Goal: Task Accomplishment & Management: Complete application form

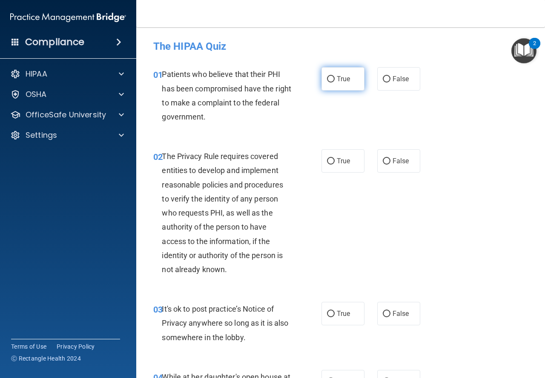
click at [337, 82] on span "True" at bounding box center [343, 79] width 13 height 8
click at [335, 82] on input "True" at bounding box center [331, 79] width 8 height 6
radio input "true"
click at [350, 158] on label "True" at bounding box center [342, 160] width 43 height 23
click at [335, 158] on input "True" at bounding box center [331, 161] width 8 height 6
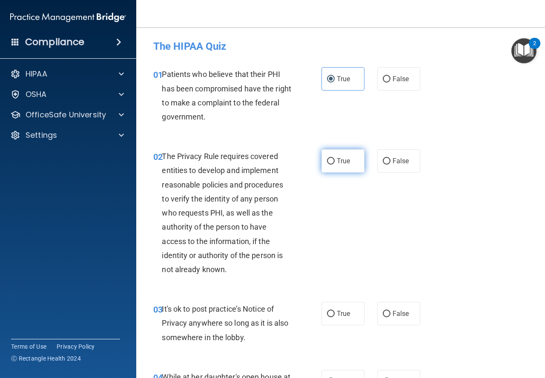
radio input "true"
click at [395, 315] on span "False" at bounding box center [401, 314] width 17 height 8
click at [390, 315] on input "False" at bounding box center [387, 314] width 8 height 6
radio input "true"
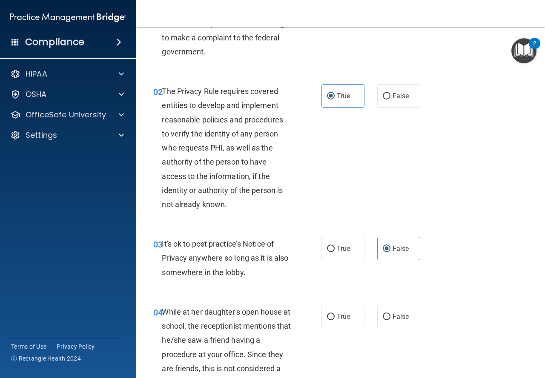
scroll to position [213, 0]
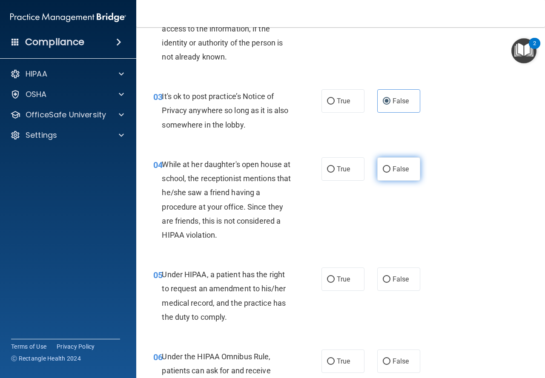
click at [389, 174] on label "False" at bounding box center [398, 169] width 43 height 23
click at [389, 173] on input "False" at bounding box center [387, 169] width 8 height 6
radio input "true"
click at [387, 277] on label "False" at bounding box center [398, 279] width 43 height 23
click at [387, 277] on input "False" at bounding box center [387, 280] width 8 height 6
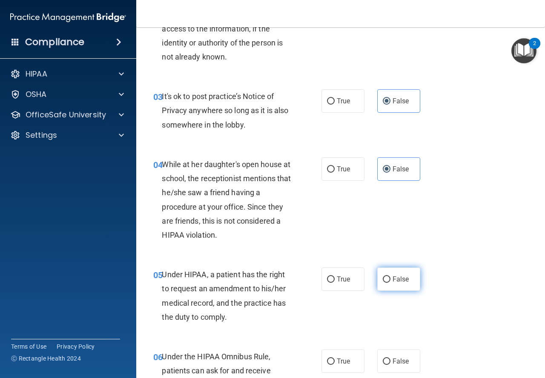
radio input "true"
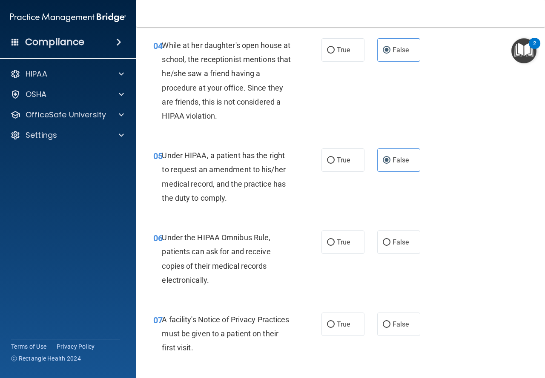
scroll to position [341, 0]
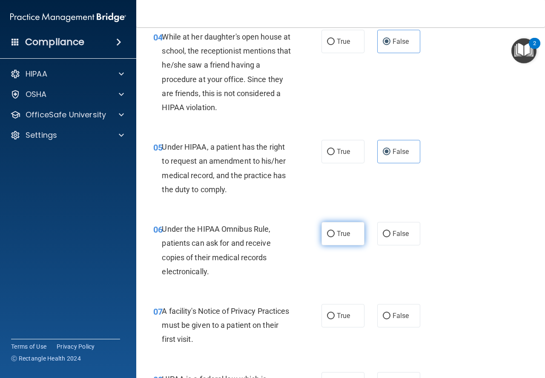
click at [337, 243] on label "True" at bounding box center [342, 233] width 43 height 23
click at [335, 238] on input "True" at bounding box center [331, 234] width 8 height 6
radio input "true"
click at [342, 315] on span "True" at bounding box center [343, 316] width 13 height 8
click at [335, 315] on input "True" at bounding box center [331, 316] width 8 height 6
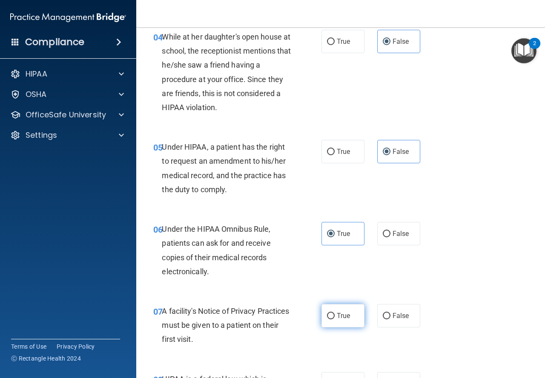
radio input "true"
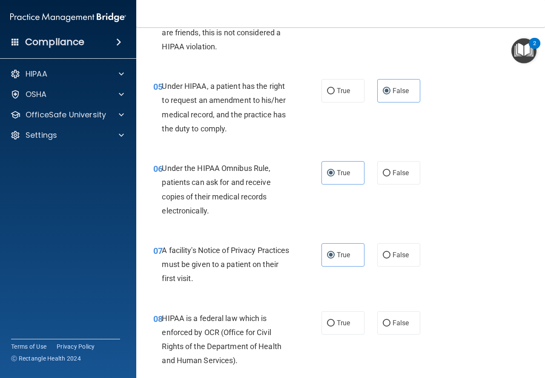
scroll to position [468, 0]
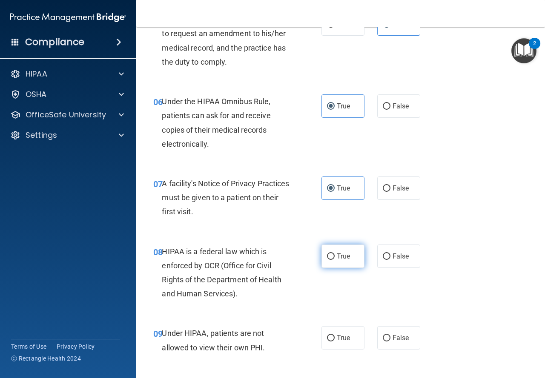
click at [338, 257] on span "True" at bounding box center [343, 256] width 13 height 8
click at [335, 257] on input "True" at bounding box center [331, 257] width 8 height 6
radio input "true"
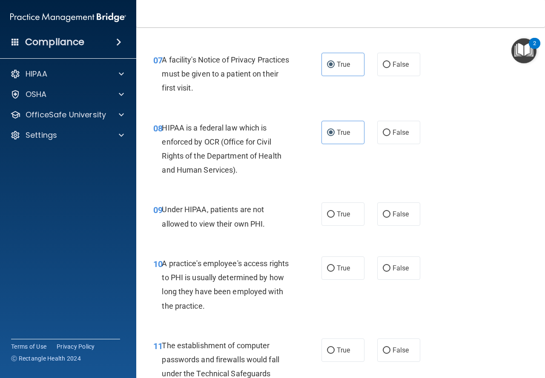
scroll to position [596, 0]
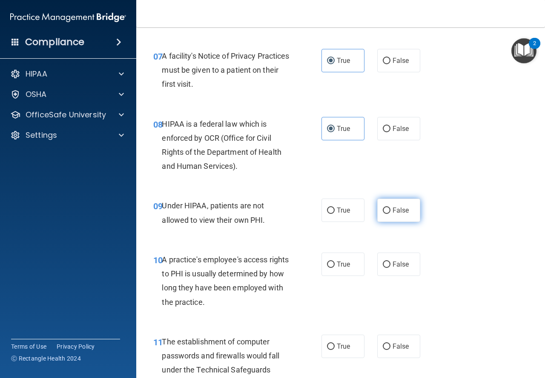
click at [405, 207] on label "False" at bounding box center [398, 210] width 43 height 23
click at [390, 208] on input "False" at bounding box center [387, 211] width 8 height 6
radio input "true"
click at [399, 264] on span "False" at bounding box center [401, 265] width 17 height 8
click at [390, 264] on input "False" at bounding box center [387, 265] width 8 height 6
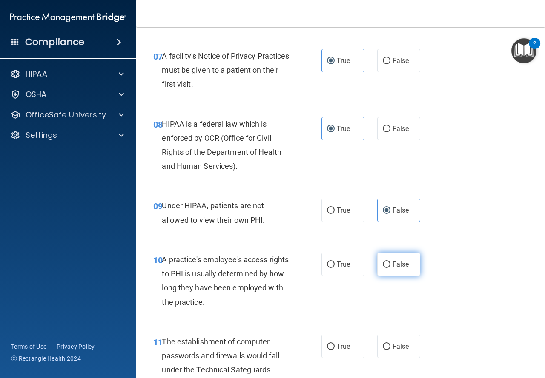
radio input "true"
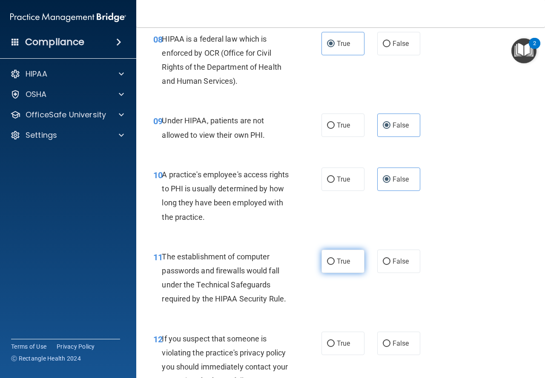
click at [354, 255] on label "True" at bounding box center [342, 261] width 43 height 23
click at [335, 259] on input "True" at bounding box center [331, 262] width 8 height 6
radio input "true"
click at [344, 343] on span "True" at bounding box center [343, 344] width 13 height 8
click at [335, 343] on input "True" at bounding box center [331, 344] width 8 height 6
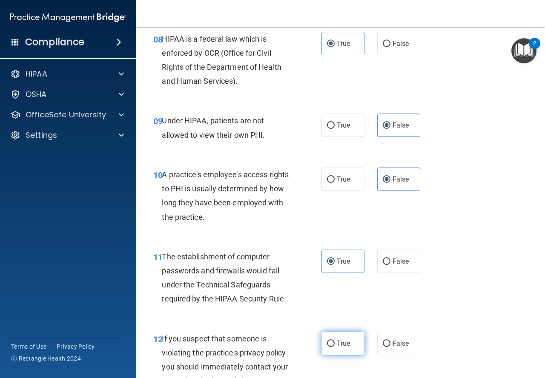
radio input "true"
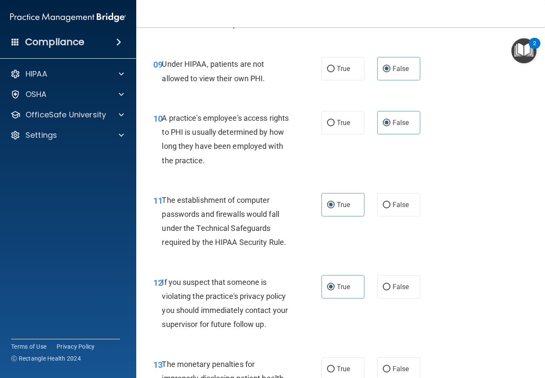
scroll to position [851, 0]
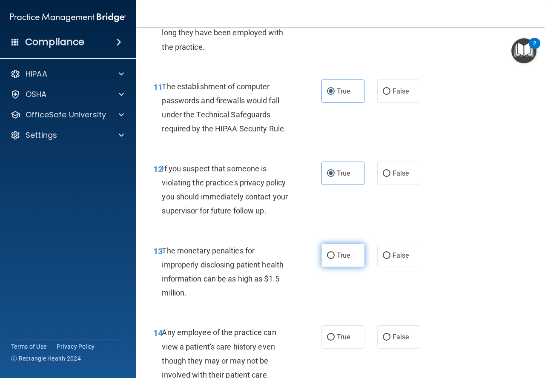
click at [345, 251] on label "True" at bounding box center [342, 255] width 43 height 23
click at [335, 253] on input "True" at bounding box center [331, 256] width 8 height 6
radio input "true"
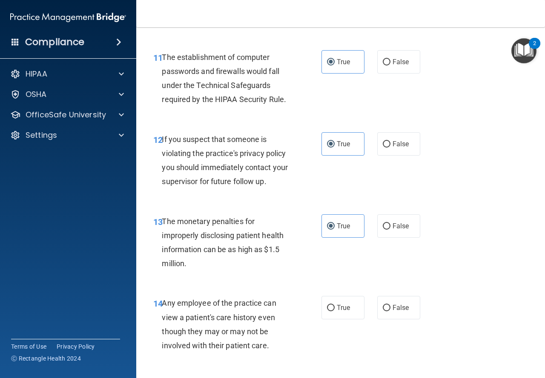
scroll to position [937, 0]
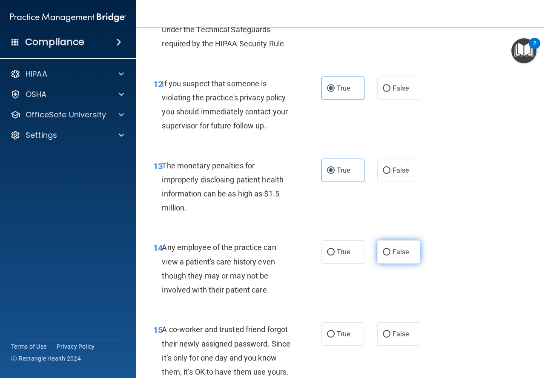
click at [398, 251] on span "False" at bounding box center [401, 252] width 17 height 8
click at [390, 251] on input "False" at bounding box center [387, 252] width 8 height 6
radio input "true"
click at [397, 331] on span "False" at bounding box center [401, 334] width 17 height 8
click at [390, 332] on input "False" at bounding box center [387, 335] width 8 height 6
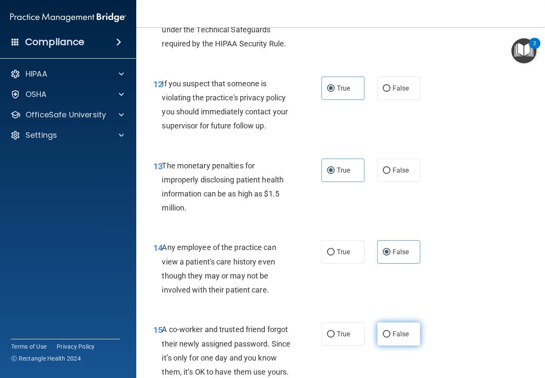
radio input "true"
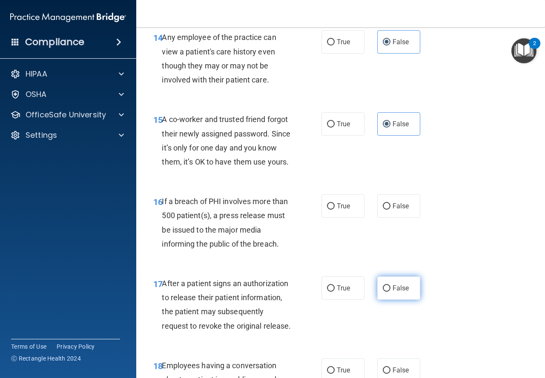
scroll to position [1149, 0]
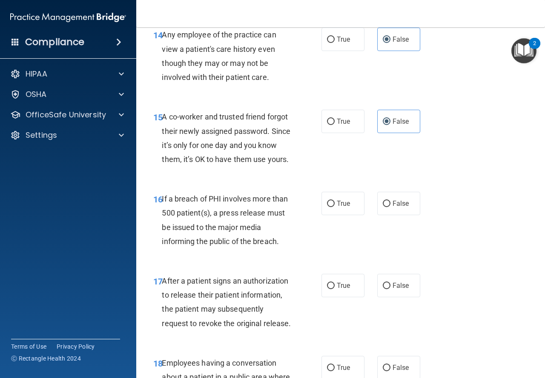
click at [352, 206] on div "16 If a breach of PHI involves more than 500 patient(s), a press release must b…" at bounding box center [340, 222] width 387 height 82
click at [350, 215] on label "True" at bounding box center [342, 203] width 43 height 23
click at [335, 207] on input "True" at bounding box center [331, 204] width 8 height 6
radio input "true"
click at [344, 290] on span "True" at bounding box center [343, 286] width 13 height 8
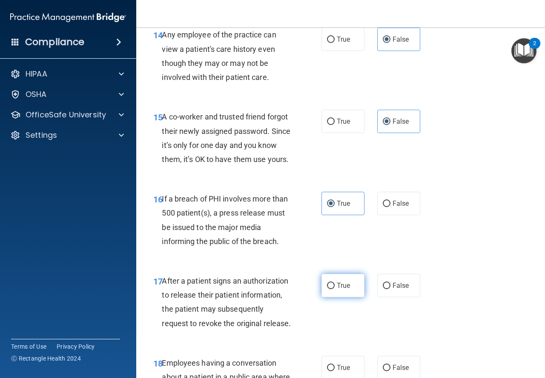
click at [335, 289] on input "True" at bounding box center [331, 286] width 8 height 6
radio input "true"
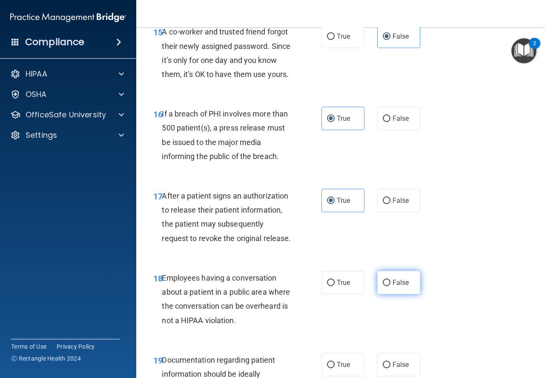
click at [398, 295] on label "False" at bounding box center [398, 282] width 43 height 23
click at [390, 287] on input "False" at bounding box center [387, 283] width 8 height 6
radio input "true"
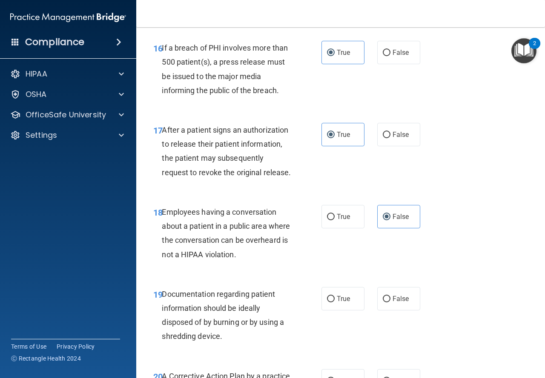
scroll to position [1362, 0]
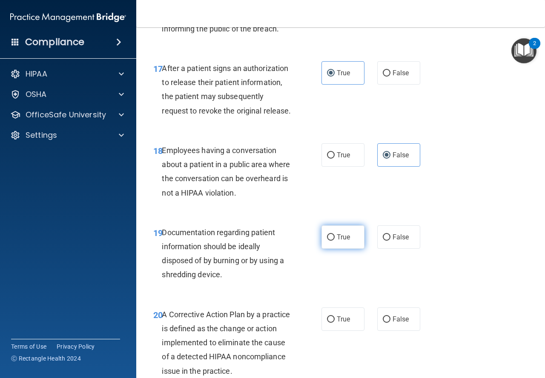
click at [345, 249] on label "True" at bounding box center [342, 237] width 43 height 23
click at [335, 241] on input "True" at bounding box center [331, 238] width 8 height 6
radio input "true"
click at [336, 331] on label "True" at bounding box center [342, 319] width 43 height 23
click at [335, 323] on input "True" at bounding box center [331, 320] width 8 height 6
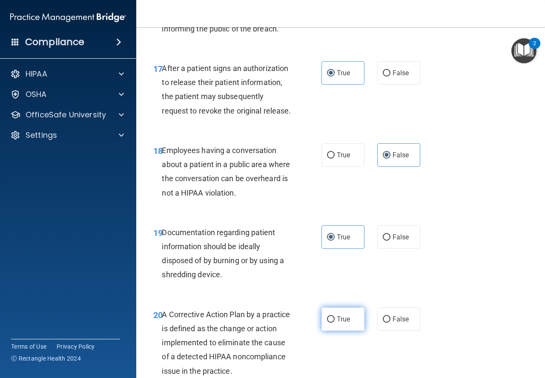
radio input "true"
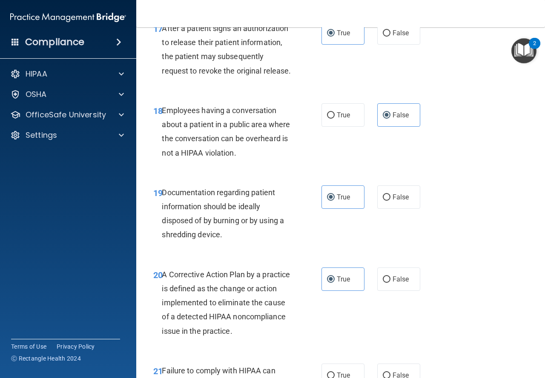
scroll to position [1575, 0]
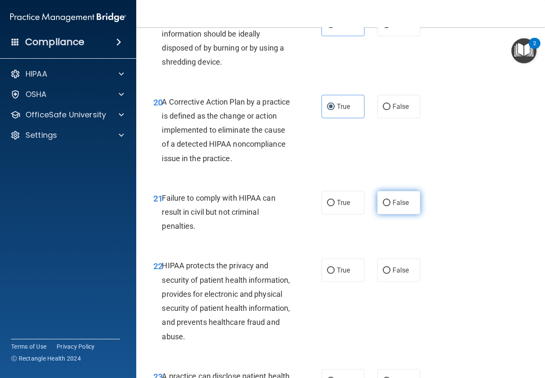
click at [400, 207] on span "False" at bounding box center [401, 203] width 17 height 8
click at [390, 206] on input "False" at bounding box center [387, 203] width 8 height 6
radio input "true"
click at [346, 275] on span "True" at bounding box center [343, 270] width 13 height 8
click at [335, 274] on input "True" at bounding box center [331, 271] width 8 height 6
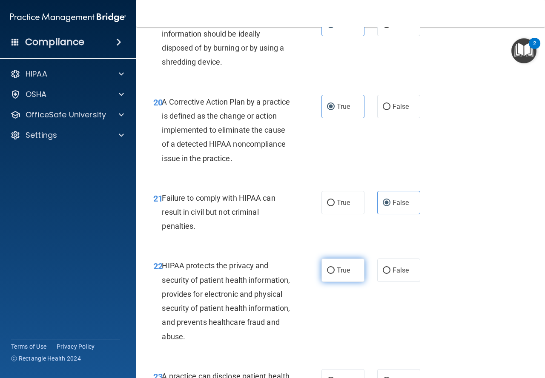
radio input "true"
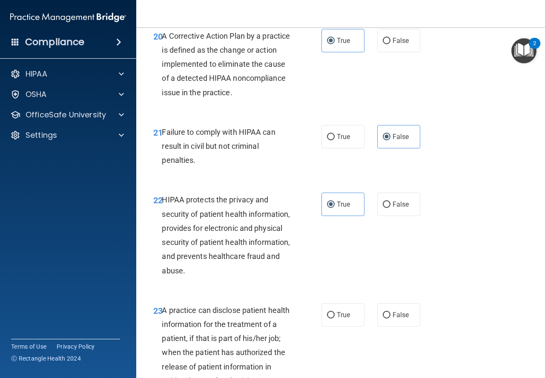
scroll to position [1660, 0]
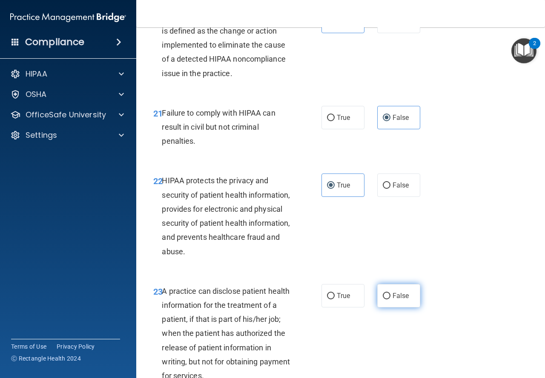
click at [397, 300] on span "False" at bounding box center [401, 296] width 17 height 8
click at [390, 300] on input "False" at bounding box center [387, 296] width 8 height 6
radio input "true"
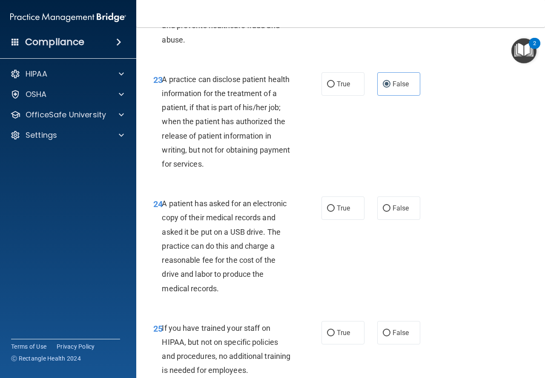
scroll to position [1873, 0]
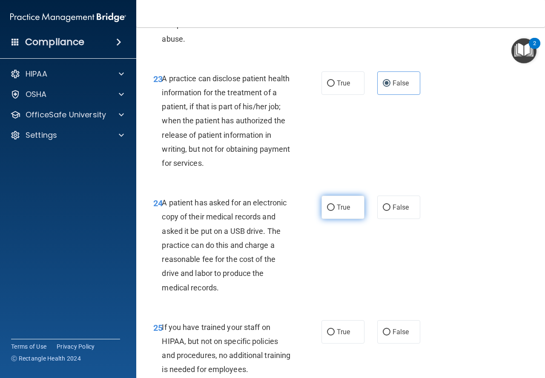
click at [352, 219] on label "True" at bounding box center [342, 207] width 43 height 23
click at [335, 211] on input "True" at bounding box center [331, 208] width 8 height 6
radio input "true"
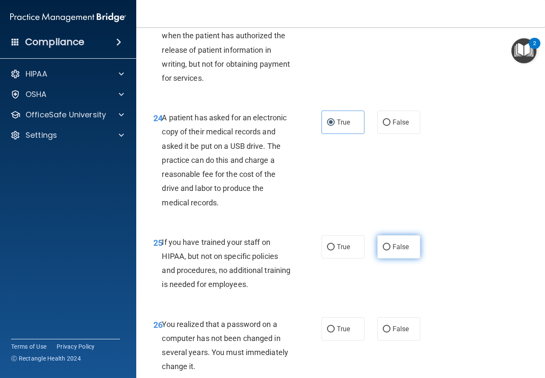
click at [393, 251] on span "False" at bounding box center [401, 247] width 17 height 8
click at [390, 251] on input "False" at bounding box center [387, 247] width 8 height 6
radio input "true"
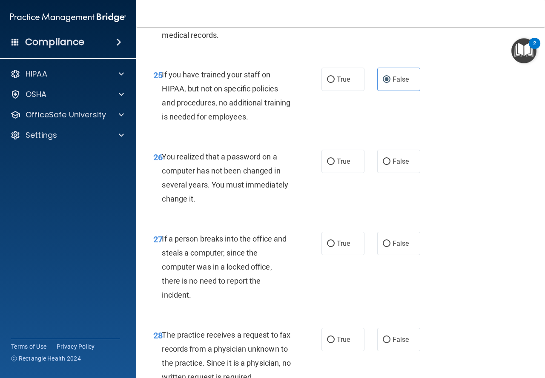
scroll to position [2129, 0]
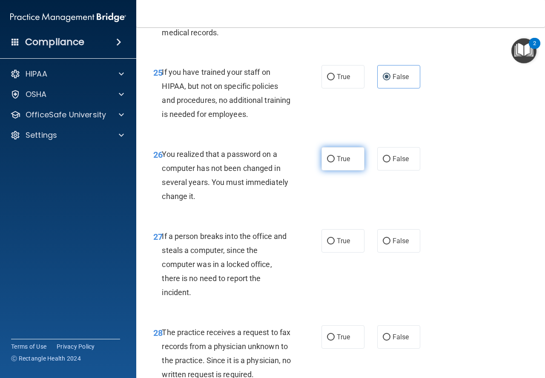
click at [327, 163] on input "True" at bounding box center [331, 159] width 8 height 6
radio input "true"
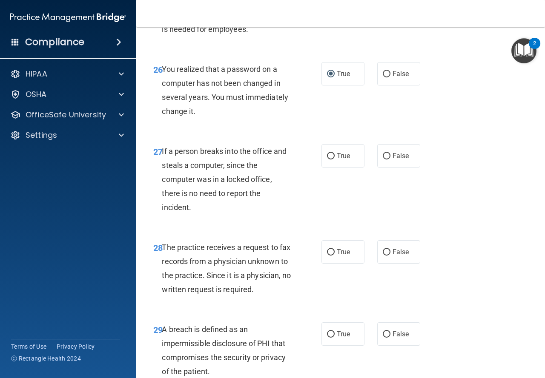
scroll to position [2256, 0]
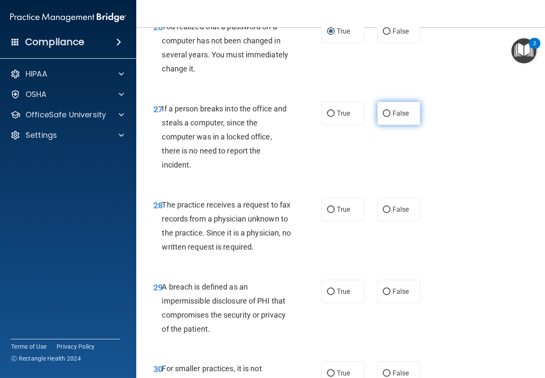
click at [407, 125] on label "False" at bounding box center [398, 113] width 43 height 23
click at [390, 117] on input "False" at bounding box center [387, 114] width 8 height 6
radio input "true"
click at [404, 221] on label "False" at bounding box center [398, 209] width 43 height 23
click at [390, 213] on input "False" at bounding box center [387, 210] width 8 height 6
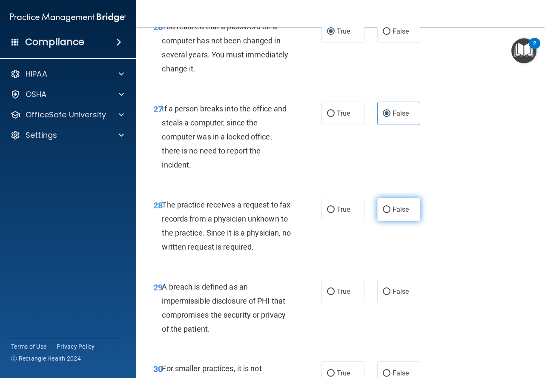
radio input "true"
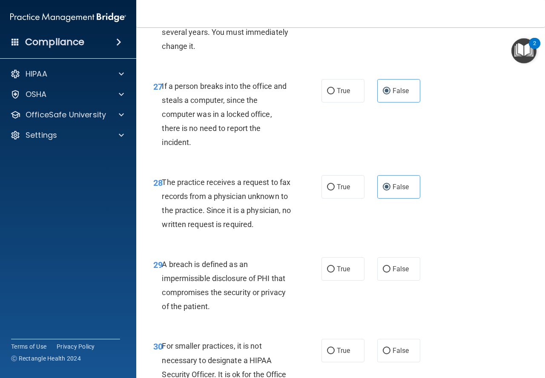
scroll to position [2299, 0]
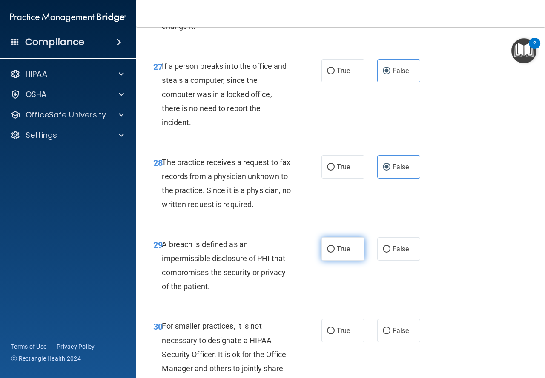
drag, startPoint x: 303, startPoint y: 291, endPoint x: 323, endPoint y: 285, distance: 21.0
click at [309, 289] on div "29 A breach is defined as an impermissible disclosure of PHI that compromises t…" at bounding box center [237, 268] width 194 height 61
click at [339, 261] on label "True" at bounding box center [342, 249] width 43 height 23
click at [335, 253] on input "True" at bounding box center [331, 249] width 8 height 6
radio input "true"
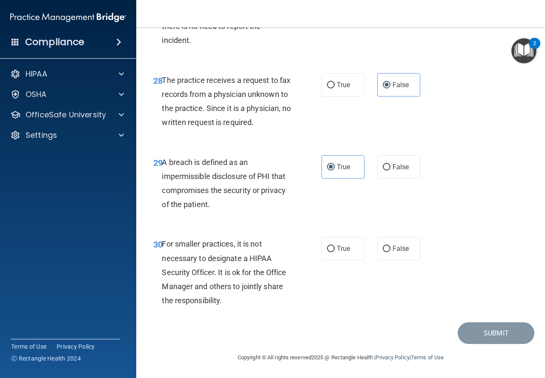
scroll to position [2424, 0]
click at [398, 252] on span "False" at bounding box center [401, 249] width 17 height 8
click at [390, 252] on input "False" at bounding box center [387, 249] width 8 height 6
radio input "true"
click at [490, 329] on button "Submit" at bounding box center [496, 334] width 77 height 22
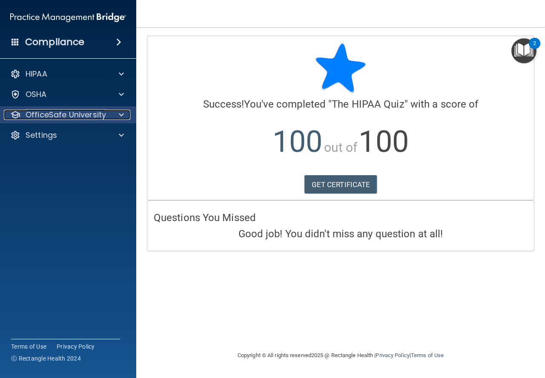
click at [117, 114] on div at bounding box center [119, 115] width 21 height 10
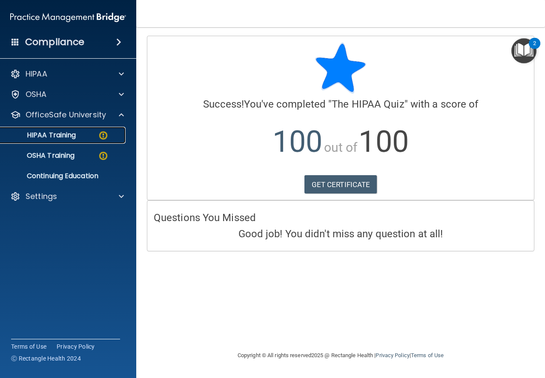
click at [112, 136] on div "HIPAA Training" at bounding box center [64, 135] width 116 height 9
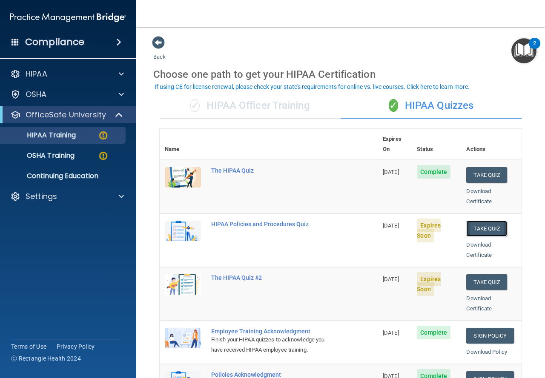
click at [495, 221] on button "Take Quiz" at bounding box center [486, 229] width 41 height 16
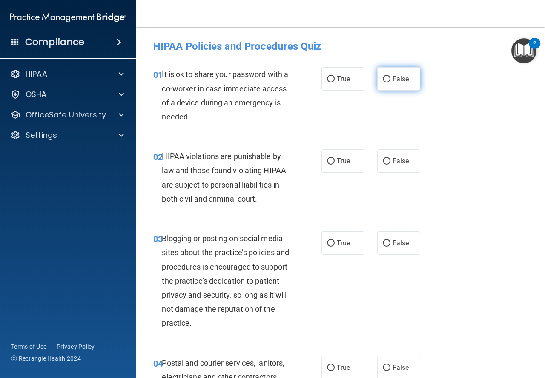
click at [397, 78] on span "False" at bounding box center [401, 79] width 17 height 8
click at [390, 78] on input "False" at bounding box center [387, 79] width 8 height 6
radio input "true"
click at [337, 158] on span "True" at bounding box center [343, 161] width 13 height 8
click at [335, 158] on input "True" at bounding box center [331, 161] width 8 height 6
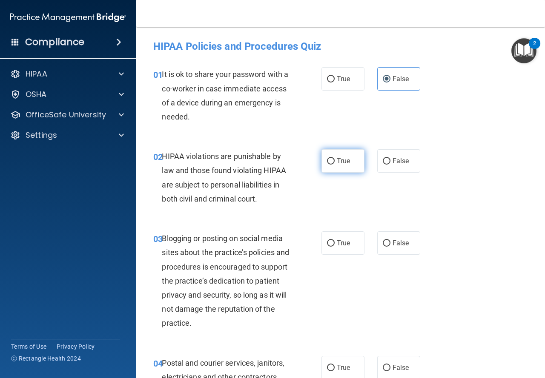
radio input "true"
click at [392, 252] on label "False" at bounding box center [398, 243] width 43 height 23
click at [390, 247] on input "False" at bounding box center [387, 244] width 8 height 6
radio input "true"
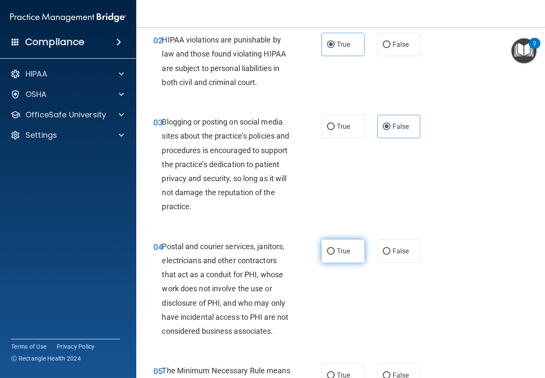
scroll to position [128, 0]
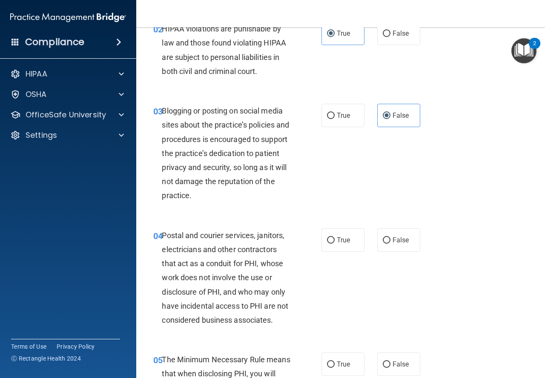
click at [338, 218] on div "04 Postal and courier services, janitors, electricians and other contractors th…" at bounding box center [340, 280] width 387 height 125
click at [341, 232] on label "True" at bounding box center [342, 240] width 43 height 23
click at [335, 238] on input "True" at bounding box center [331, 241] width 8 height 6
radio input "true"
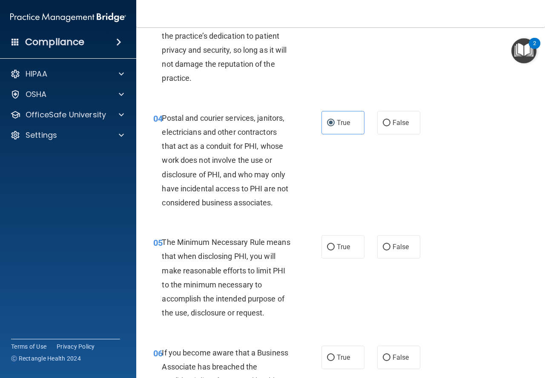
scroll to position [255, 0]
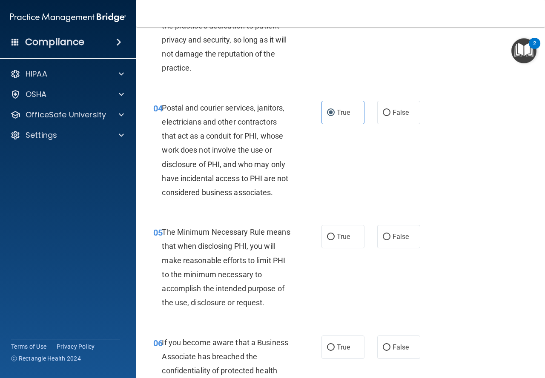
click at [341, 223] on div "05 The Minimum Necessary Rule means that when disclosing PHI, you will make rea…" at bounding box center [340, 270] width 387 height 110
click at [338, 242] on label "True" at bounding box center [342, 236] width 43 height 23
click at [335, 241] on input "True" at bounding box center [331, 237] width 8 height 6
radio input "true"
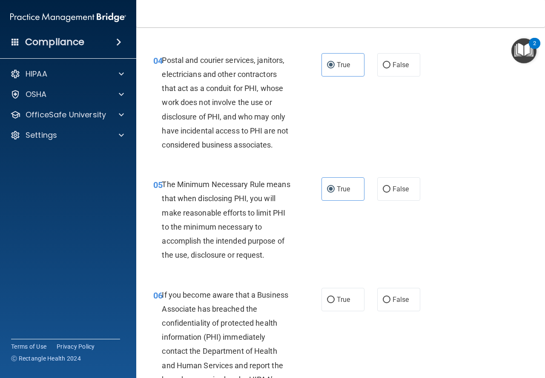
scroll to position [383, 0]
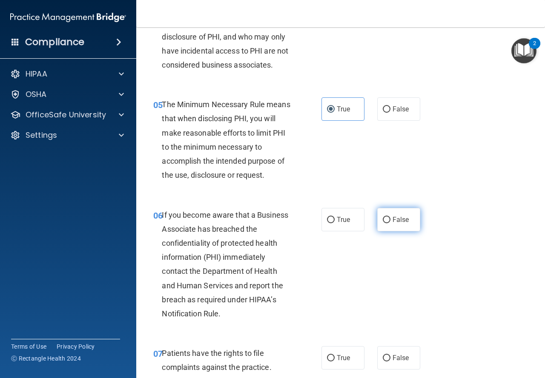
click at [406, 229] on label "False" at bounding box center [398, 219] width 43 height 23
click at [390, 223] on input "False" at bounding box center [387, 220] width 8 height 6
radio input "true"
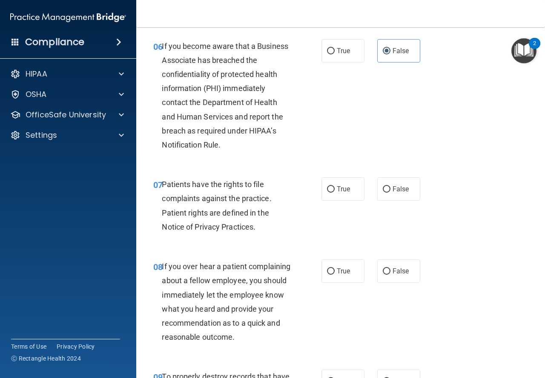
scroll to position [553, 0]
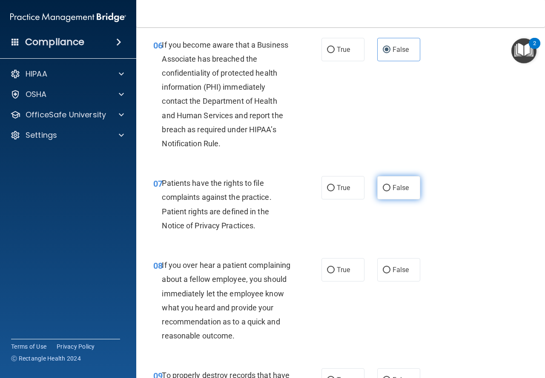
click at [383, 189] on input "False" at bounding box center [387, 188] width 8 height 6
radio input "true"
click at [393, 267] on span "False" at bounding box center [401, 270] width 17 height 8
click at [390, 267] on input "False" at bounding box center [387, 270] width 8 height 6
radio input "true"
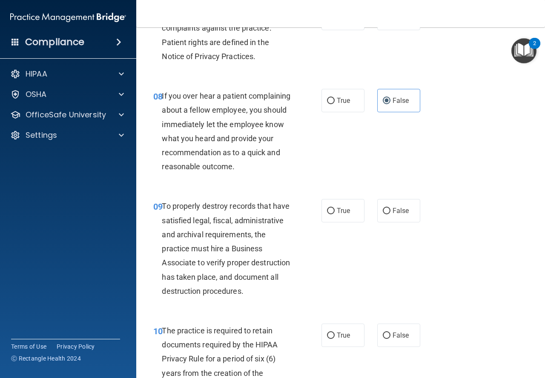
scroll to position [724, 0]
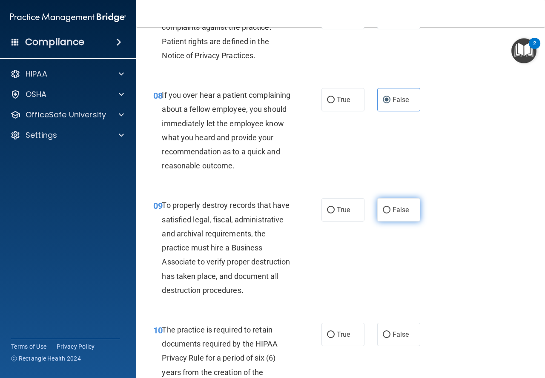
click at [394, 218] on label "False" at bounding box center [398, 209] width 43 height 23
click at [390, 214] on input "False" at bounding box center [387, 210] width 8 height 6
radio input "true"
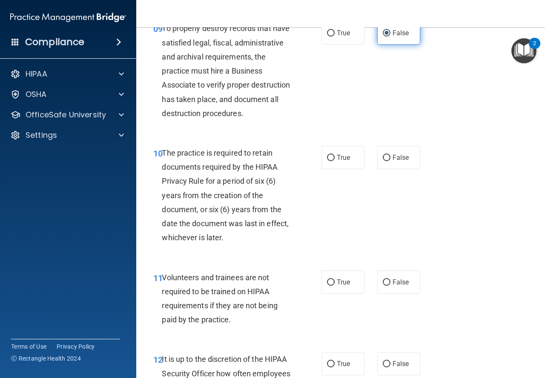
scroll to position [979, 0]
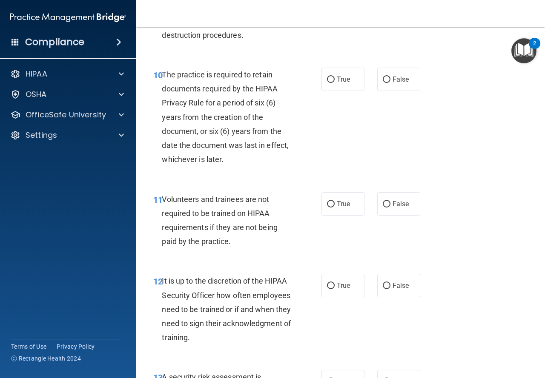
click at [342, 123] on div "10 The practice is required to retain documents required by the HIPAA Privacy R…" at bounding box center [340, 119] width 387 height 125
click at [343, 91] on label "True" at bounding box center [342, 79] width 43 height 23
click at [335, 83] on input "True" at bounding box center [331, 80] width 8 height 6
radio input "true"
click at [338, 245] on div "11 Volunteers and trainees are not required to be trained on HIPAA requirements…" at bounding box center [340, 223] width 387 height 82
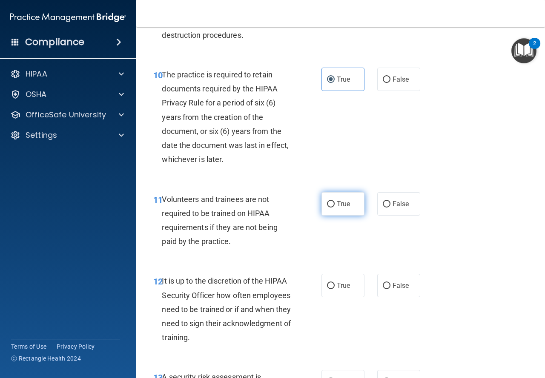
click at [341, 208] on span "True" at bounding box center [343, 204] width 13 height 8
click at [335, 208] on input "True" at bounding box center [331, 204] width 8 height 6
radio input "true"
click at [350, 298] on label "True" at bounding box center [342, 285] width 43 height 23
click at [335, 289] on input "True" at bounding box center [331, 286] width 8 height 6
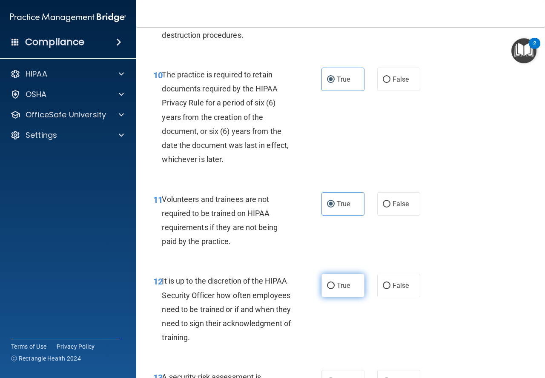
radio input "true"
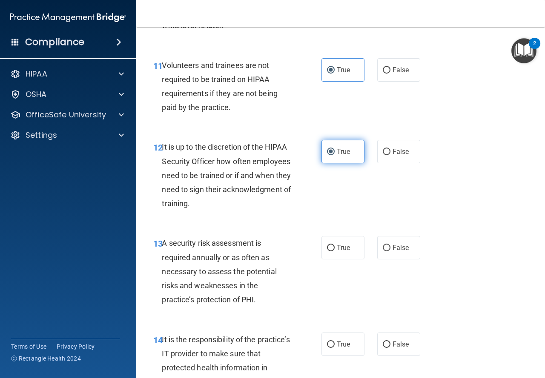
scroll to position [1149, 0]
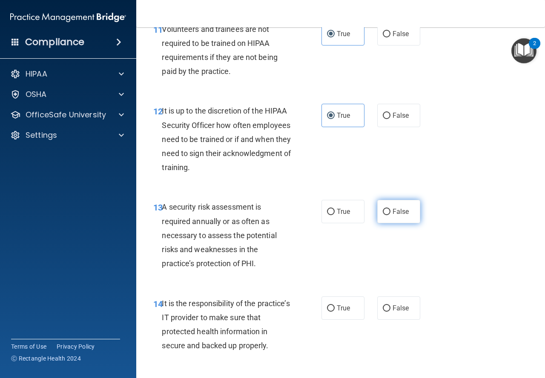
click at [387, 223] on label "False" at bounding box center [398, 211] width 43 height 23
click at [387, 215] on input "False" at bounding box center [387, 212] width 8 height 6
radio input "true"
click at [394, 312] on span "False" at bounding box center [401, 308] width 17 height 8
click at [390, 312] on input "False" at bounding box center [387, 309] width 8 height 6
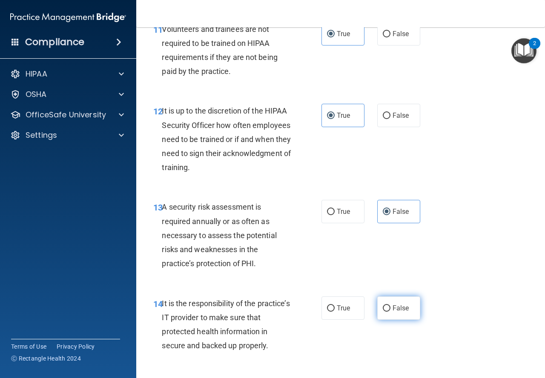
radio input "true"
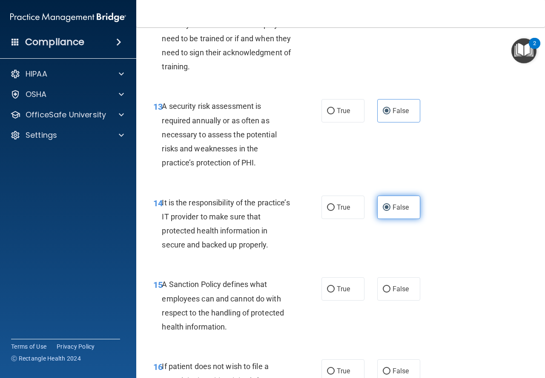
scroll to position [1277, 0]
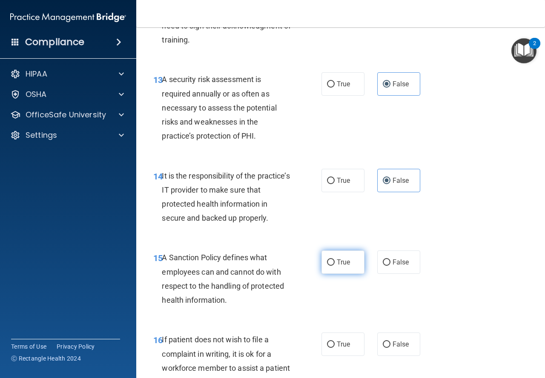
click at [347, 274] on label "True" at bounding box center [342, 262] width 43 height 23
click at [335, 266] on input "True" at bounding box center [331, 263] width 8 height 6
radio input "true"
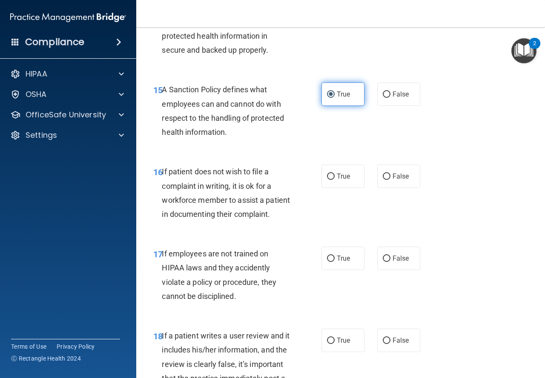
scroll to position [1447, 0]
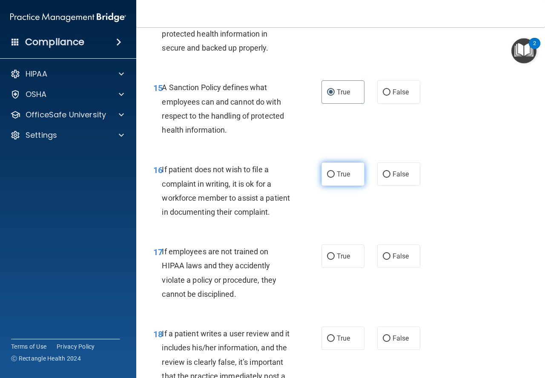
click at [348, 186] on label "True" at bounding box center [342, 174] width 43 height 23
click at [335, 178] on input "True" at bounding box center [331, 175] width 8 height 6
radio input "true"
click at [338, 268] on label "True" at bounding box center [342, 256] width 43 height 23
click at [335, 260] on input "True" at bounding box center [331, 257] width 8 height 6
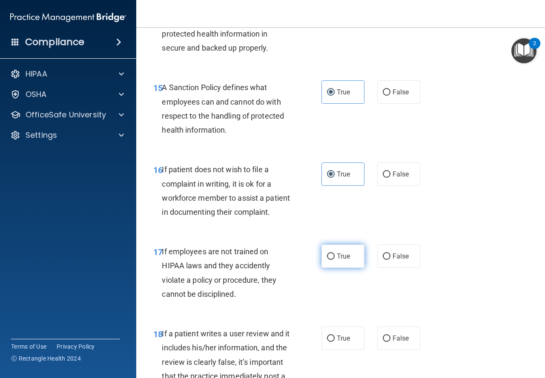
radio input "true"
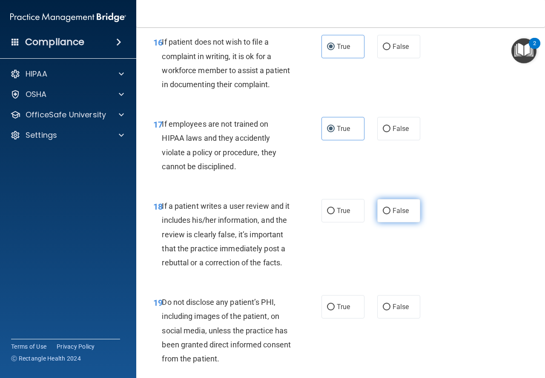
click at [387, 223] on label "False" at bounding box center [398, 210] width 43 height 23
click at [387, 215] on input "False" at bounding box center [387, 211] width 8 height 6
radio input "true"
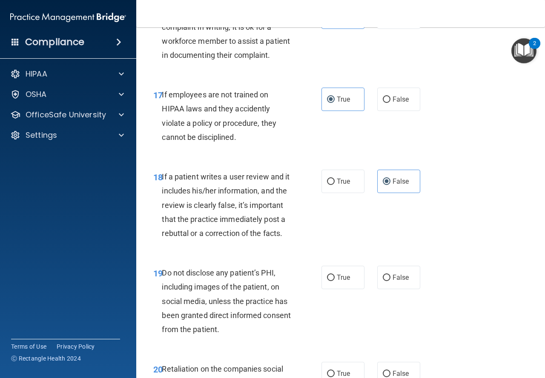
scroll to position [1618, 0]
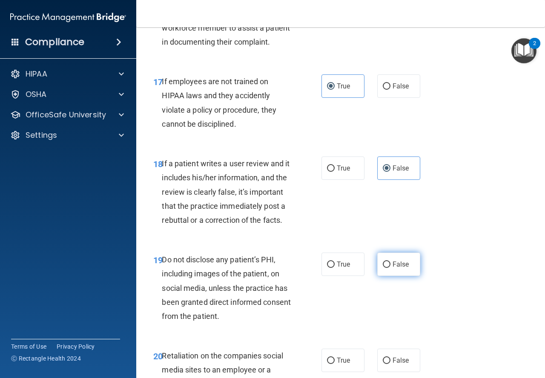
click at [411, 276] on label "False" at bounding box center [398, 264] width 43 height 23
click at [390, 268] on input "False" at bounding box center [387, 265] width 8 height 6
radio input "true"
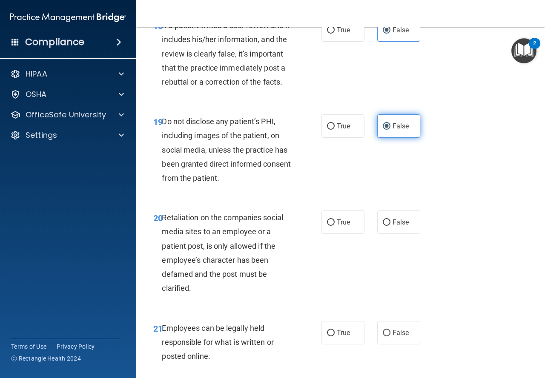
scroll to position [1788, 0]
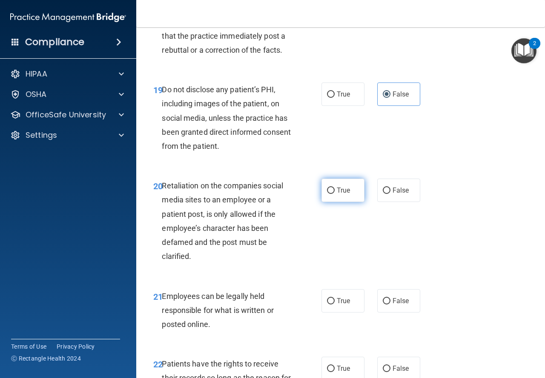
click at [331, 194] on input "True" at bounding box center [331, 191] width 8 height 6
radio input "true"
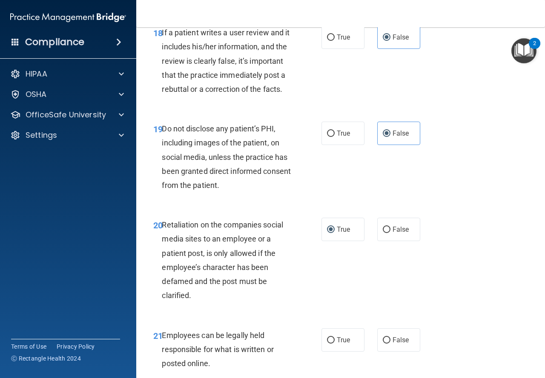
scroll to position [1745, 0]
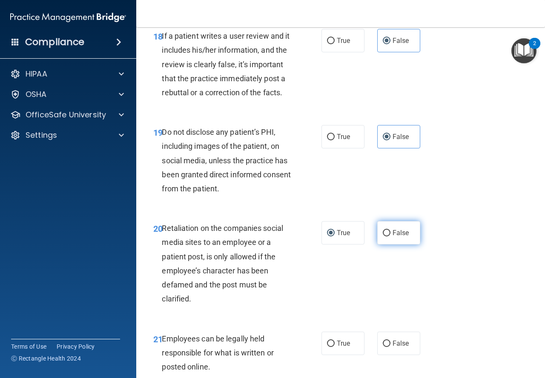
click at [406, 245] on label "False" at bounding box center [398, 232] width 43 height 23
click at [390, 237] on input "False" at bounding box center [387, 233] width 8 height 6
radio input "true"
radio input "false"
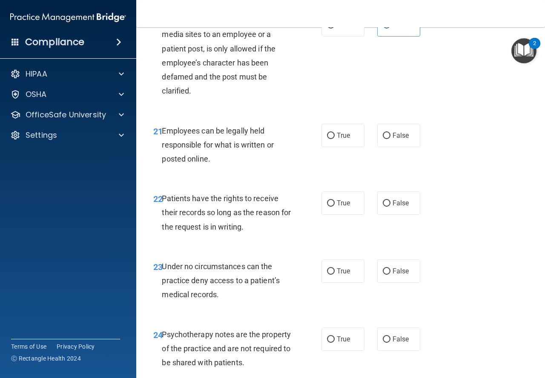
scroll to position [1958, 0]
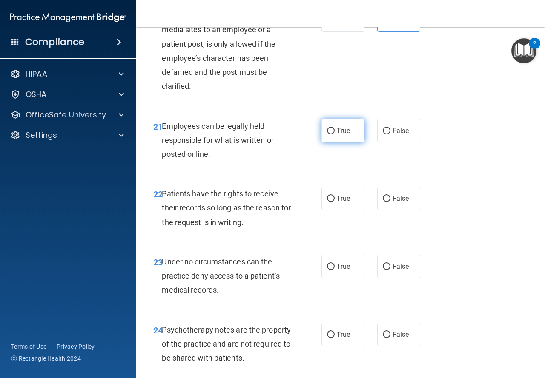
click at [348, 143] on label "True" at bounding box center [342, 130] width 43 height 23
click at [335, 135] on input "True" at bounding box center [331, 131] width 8 height 6
radio input "true"
click at [348, 210] on label "True" at bounding box center [342, 198] width 43 height 23
click at [335, 202] on input "True" at bounding box center [331, 199] width 8 height 6
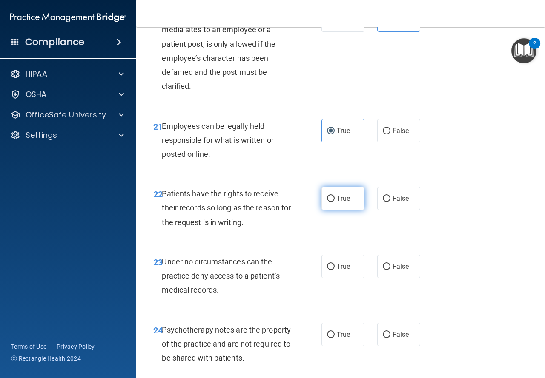
radio input "true"
click at [399, 278] on label "False" at bounding box center [398, 266] width 43 height 23
click at [390, 270] on input "False" at bounding box center [387, 267] width 8 height 6
radio input "true"
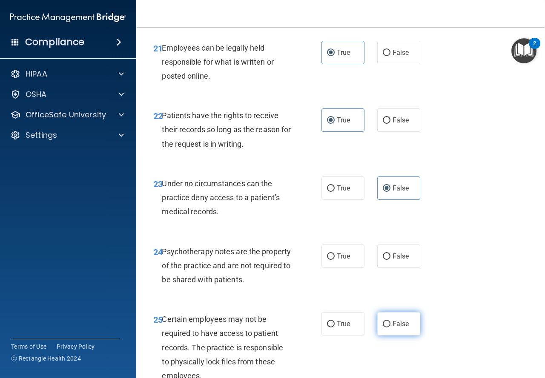
scroll to position [2086, 0]
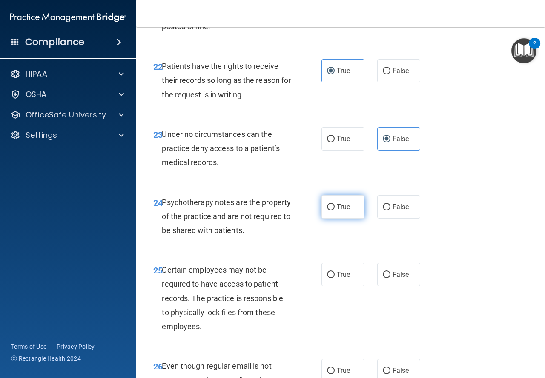
click at [351, 219] on label "True" at bounding box center [342, 206] width 43 height 23
click at [335, 211] on input "True" at bounding box center [331, 207] width 8 height 6
radio input "true"
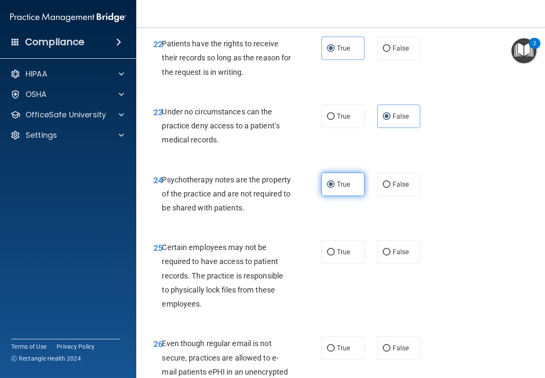
scroll to position [2129, 0]
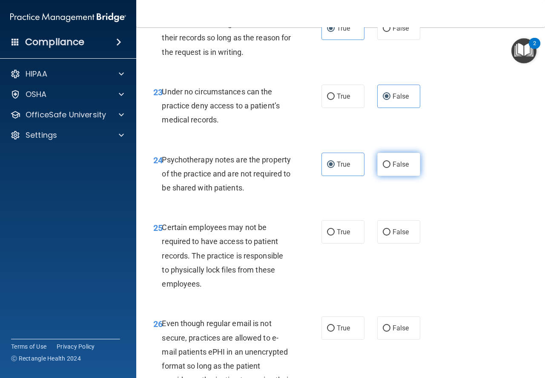
click at [394, 176] on label "False" at bounding box center [398, 164] width 43 height 23
click at [390, 168] on input "False" at bounding box center [387, 165] width 8 height 6
radio input "true"
radio input "false"
click at [343, 244] on label "True" at bounding box center [342, 232] width 43 height 23
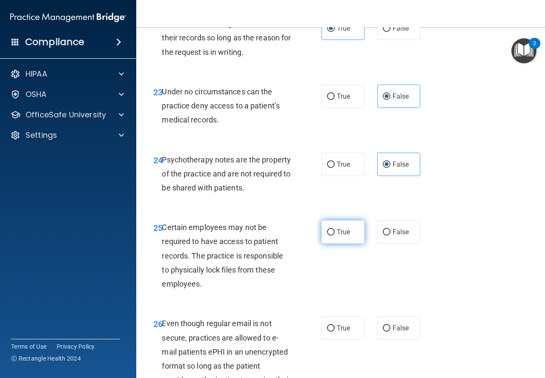
click at [335, 236] on input "True" at bounding box center [331, 232] width 8 height 6
radio input "true"
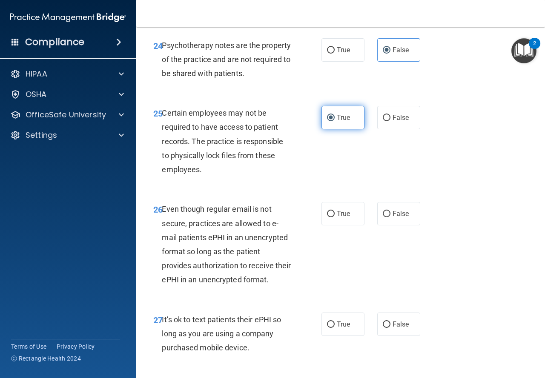
scroll to position [2299, 0]
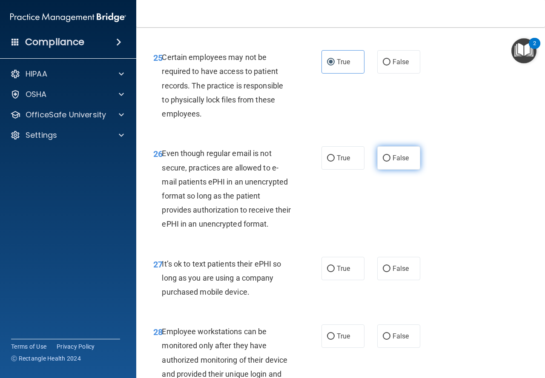
click at [393, 170] on label "False" at bounding box center [398, 157] width 43 height 23
click at [390, 162] on input "False" at bounding box center [387, 158] width 8 height 6
radio input "true"
click at [357, 40] on div "24 Psychotherapy notes are the property of the practice and are not required to…" at bounding box center [340, 6] width 387 height 68
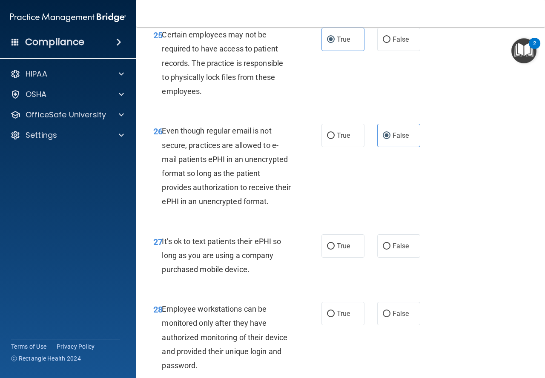
scroll to position [2341, 0]
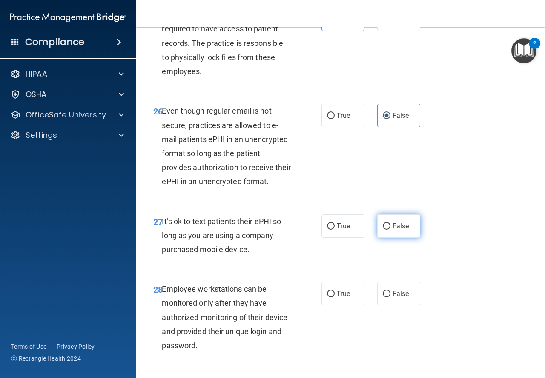
click at [394, 230] on span "False" at bounding box center [401, 226] width 17 height 8
click at [390, 230] on input "False" at bounding box center [387, 226] width 8 height 6
radio input "true"
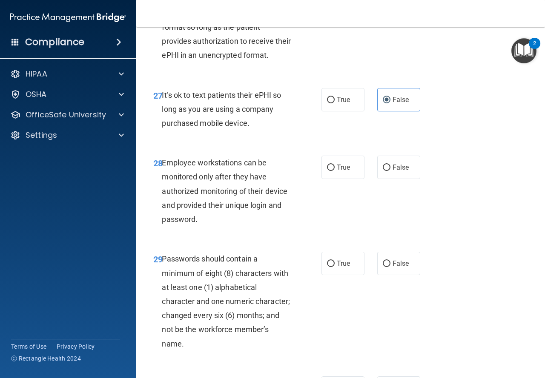
scroll to position [2469, 0]
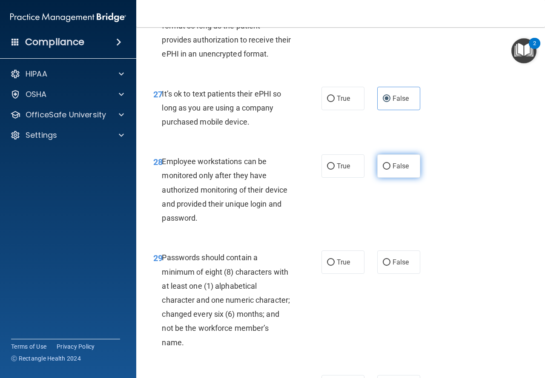
click at [393, 170] on span "False" at bounding box center [401, 166] width 17 height 8
click at [390, 170] on input "False" at bounding box center [387, 166] width 8 height 6
radio input "true"
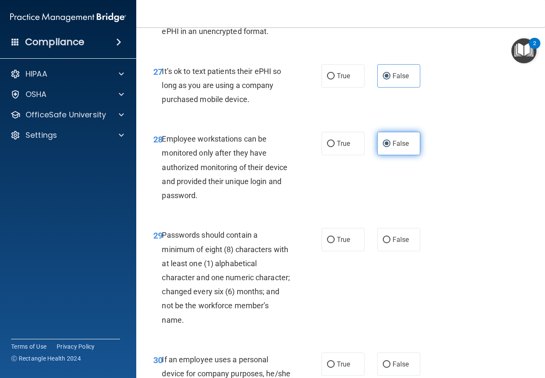
scroll to position [2512, 0]
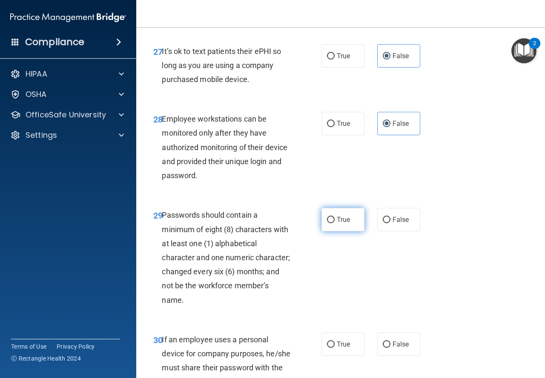
click at [350, 232] on label "True" at bounding box center [342, 219] width 43 height 23
click at [335, 223] on input "True" at bounding box center [331, 220] width 8 height 6
radio input "true"
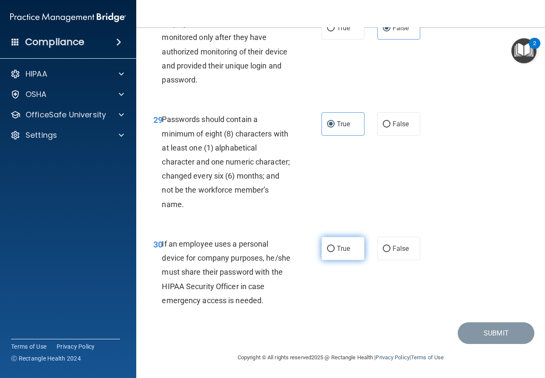
click at [348, 261] on label "True" at bounding box center [342, 248] width 43 height 23
click at [335, 252] on input "True" at bounding box center [331, 249] width 8 height 6
radio input "true"
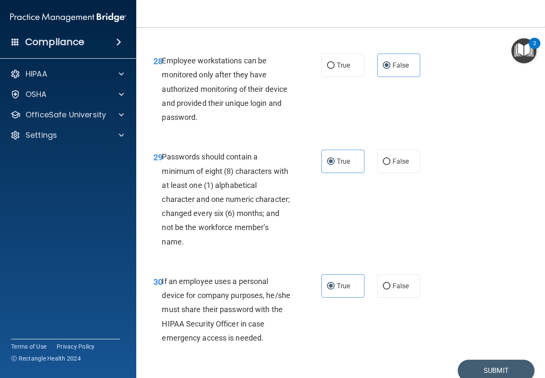
scroll to position [2536, 0]
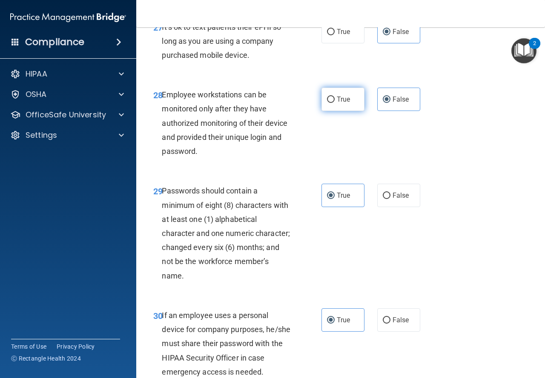
click at [334, 111] on label "True" at bounding box center [342, 99] width 43 height 23
click at [334, 103] on input "True" at bounding box center [331, 100] width 8 height 6
radio input "true"
radio input "false"
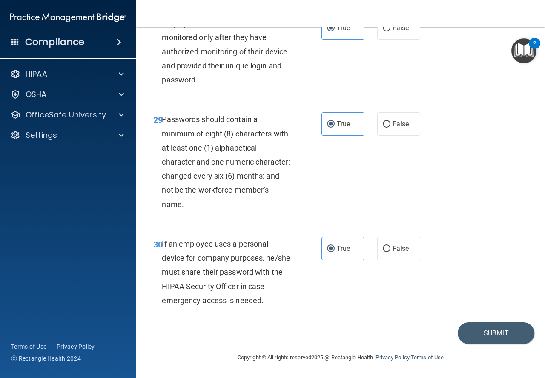
scroll to position [2664, 0]
click at [476, 334] on button "Submit" at bounding box center [496, 334] width 77 height 22
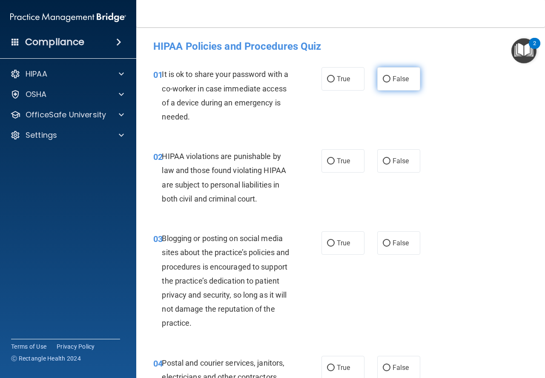
click at [392, 88] on label "False" at bounding box center [398, 78] width 43 height 23
click at [390, 83] on input "False" at bounding box center [387, 79] width 8 height 6
radio input "true"
click at [331, 157] on label "True" at bounding box center [342, 160] width 43 height 23
click at [331, 158] on input "True" at bounding box center [331, 161] width 8 height 6
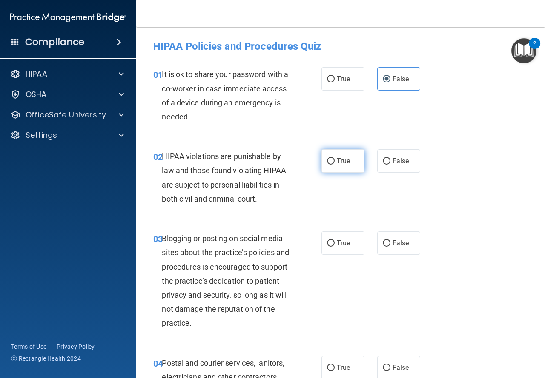
radio input "true"
click at [394, 254] on label "False" at bounding box center [398, 243] width 43 height 23
click at [390, 247] on input "False" at bounding box center [387, 244] width 8 height 6
radio input "true"
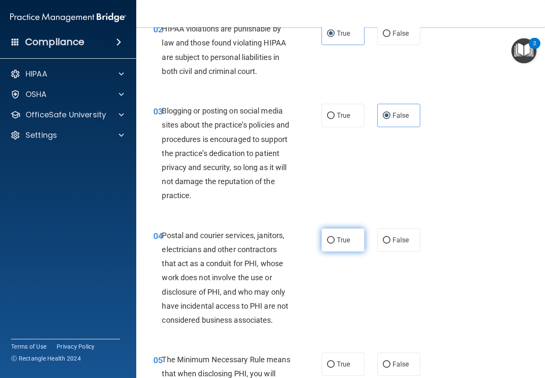
click at [348, 235] on label "True" at bounding box center [342, 240] width 43 height 23
click at [335, 238] on input "True" at bounding box center [331, 241] width 8 height 6
radio input "true"
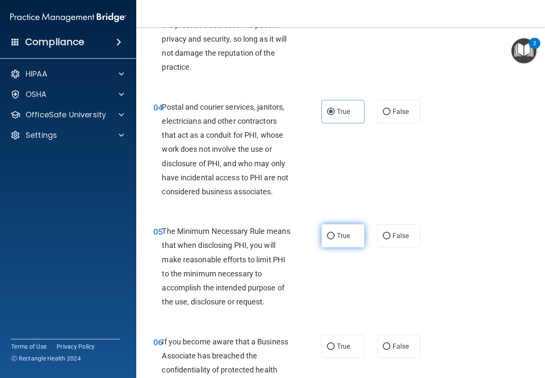
scroll to position [255, 0]
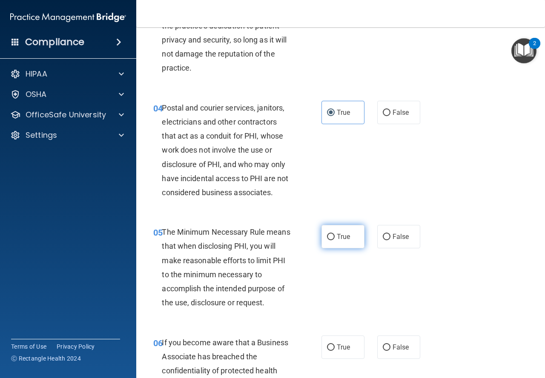
click at [345, 244] on label "True" at bounding box center [342, 236] width 43 height 23
click at [335, 241] on input "True" at bounding box center [331, 237] width 8 height 6
radio input "true"
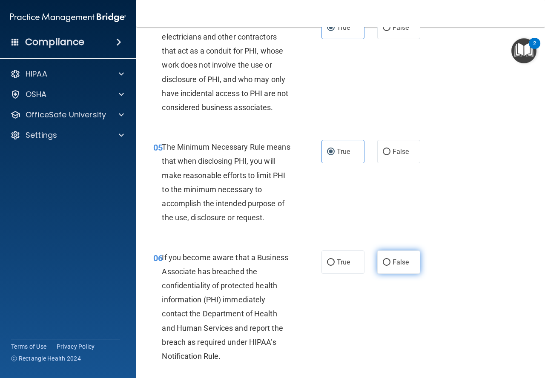
click at [388, 272] on label "False" at bounding box center [398, 262] width 43 height 23
click at [388, 266] on input "False" at bounding box center [387, 263] width 8 height 6
radio input "true"
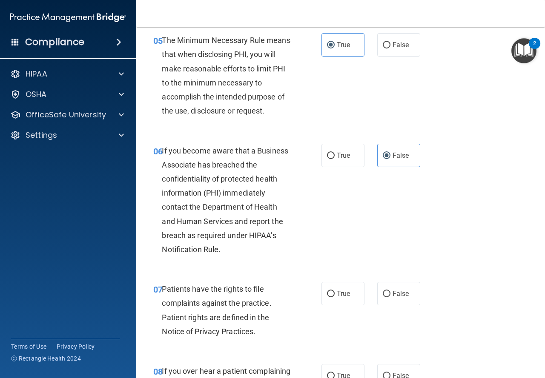
scroll to position [511, 0]
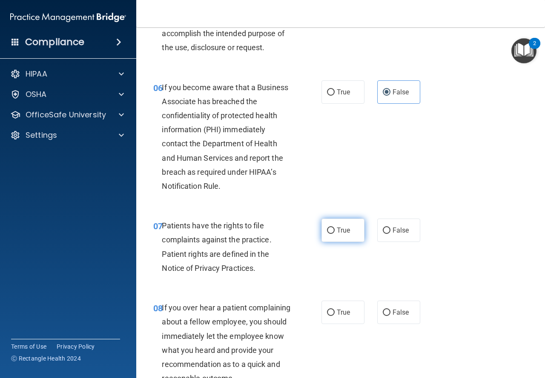
click at [338, 241] on label "True" at bounding box center [342, 230] width 43 height 23
click at [335, 234] on input "True" at bounding box center [331, 231] width 8 height 6
radio input "true"
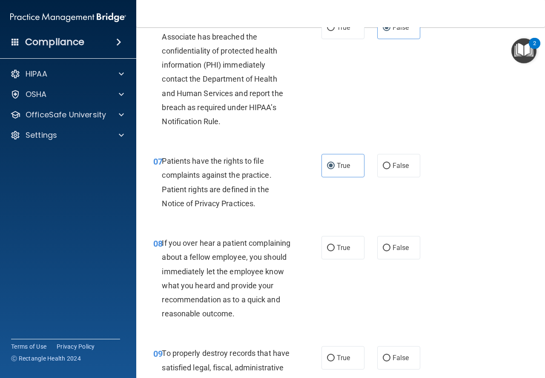
scroll to position [596, 0]
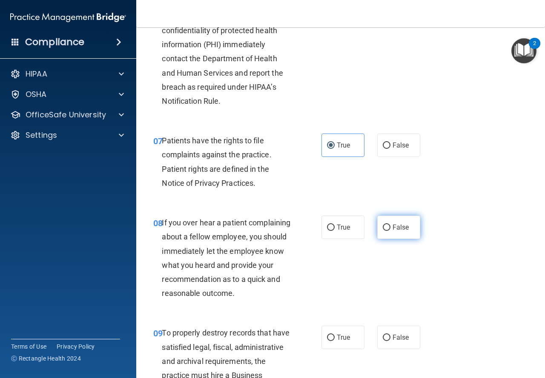
click at [398, 227] on span "False" at bounding box center [401, 227] width 17 height 8
click at [390, 227] on input "False" at bounding box center [387, 228] width 8 height 6
radio input "true"
click at [387, 350] on label "False" at bounding box center [398, 337] width 43 height 23
click at [387, 341] on input "False" at bounding box center [387, 338] width 8 height 6
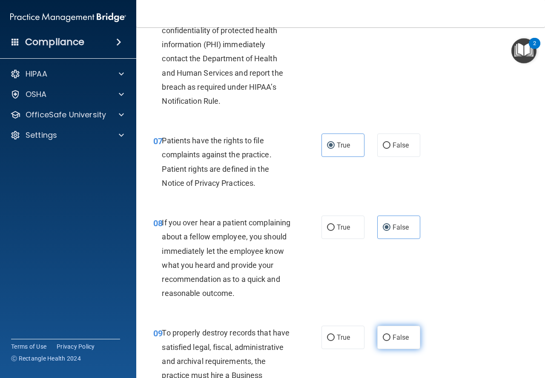
radio input "true"
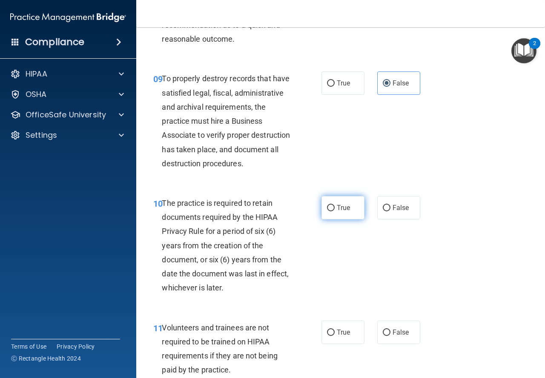
scroll to position [851, 0]
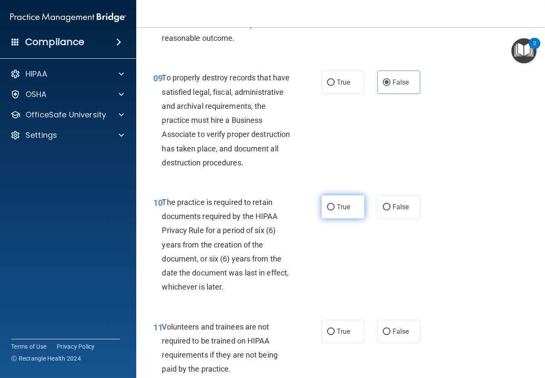
click at [346, 219] on label "True" at bounding box center [342, 206] width 43 height 23
click at [335, 211] on input "True" at bounding box center [331, 207] width 8 height 6
radio input "true"
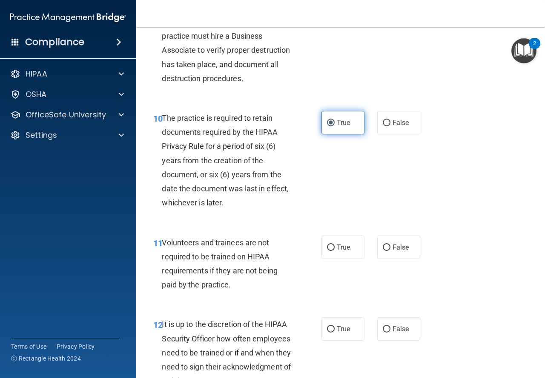
scroll to position [937, 0]
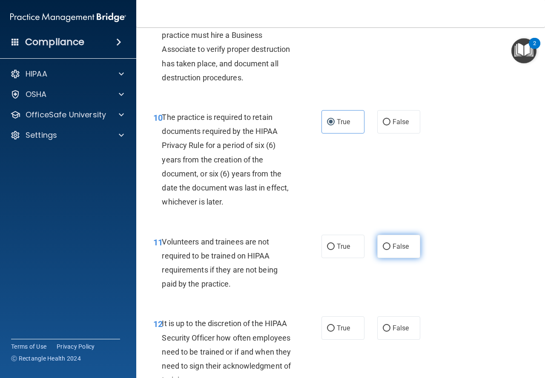
click at [397, 251] on span "False" at bounding box center [401, 247] width 17 height 8
click at [390, 250] on input "False" at bounding box center [387, 247] width 8 height 6
radio input "true"
click at [400, 340] on label "False" at bounding box center [398, 328] width 43 height 23
click at [390, 332] on input "False" at bounding box center [387, 329] width 8 height 6
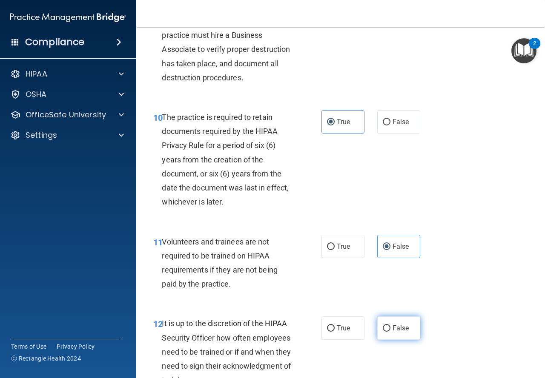
radio input "true"
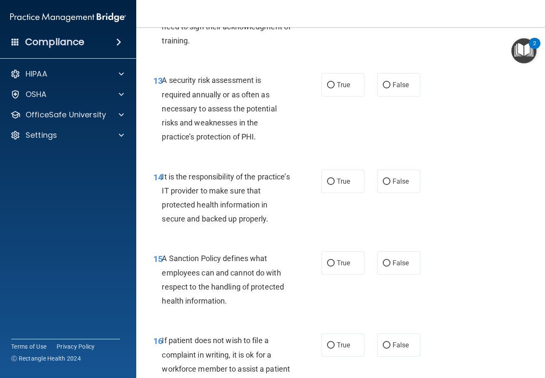
scroll to position [1277, 0]
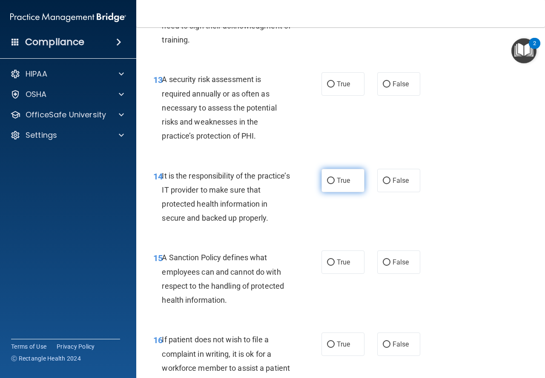
click at [342, 185] on span "True" at bounding box center [343, 181] width 13 height 8
click at [335, 184] on input "True" at bounding box center [331, 181] width 8 height 6
radio input "true"
click at [337, 88] on span "True" at bounding box center [343, 84] width 13 height 8
click at [335, 88] on input "True" at bounding box center [331, 84] width 8 height 6
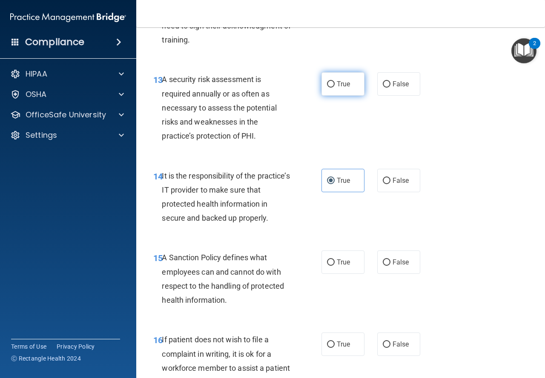
radio input "true"
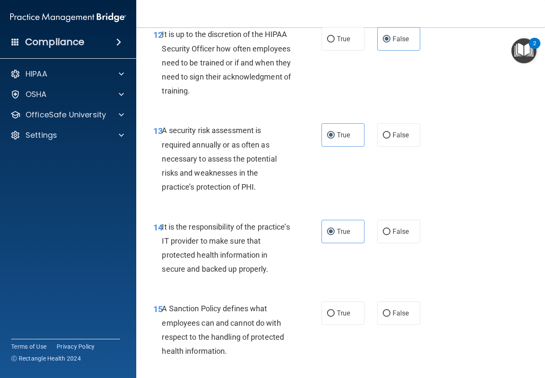
scroll to position [1235, 0]
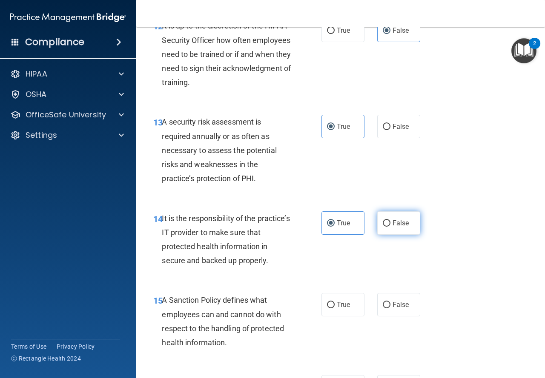
click at [393, 227] on span "False" at bounding box center [401, 223] width 17 height 8
click at [390, 227] on input "False" at bounding box center [387, 224] width 8 height 6
radio input "true"
radio input "false"
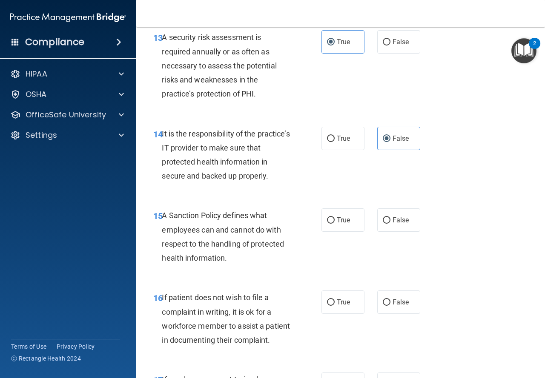
scroll to position [1320, 0]
click at [393, 224] on span "False" at bounding box center [401, 220] width 17 height 8
click at [389, 223] on input "False" at bounding box center [387, 220] width 8 height 6
radio input "true"
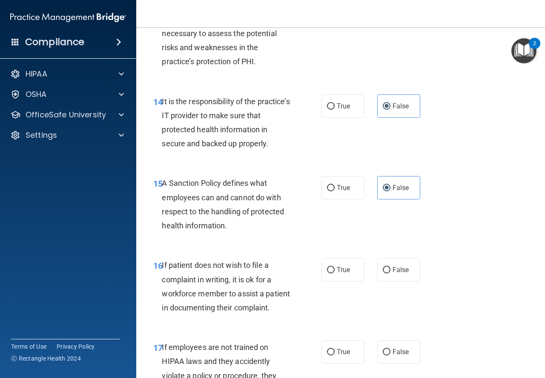
scroll to position [1405, 0]
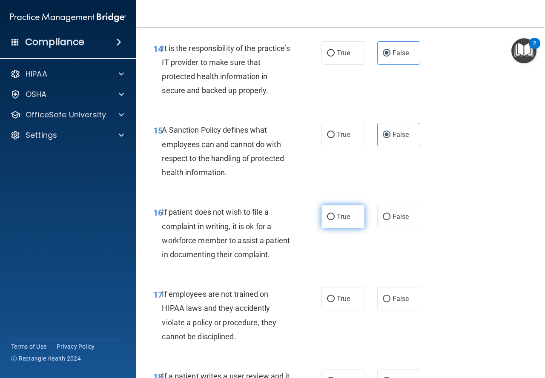
click at [339, 221] on span "True" at bounding box center [343, 217] width 13 height 8
click at [335, 221] on input "True" at bounding box center [331, 217] width 8 height 6
radio input "true"
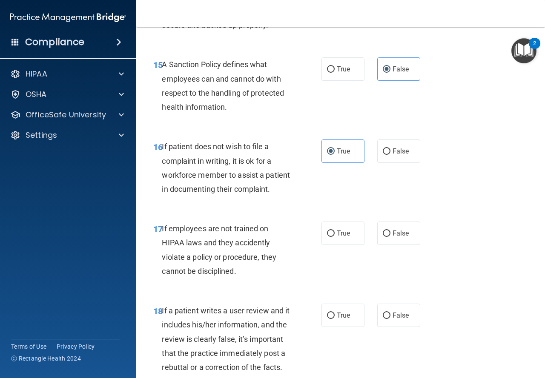
scroll to position [1490, 0]
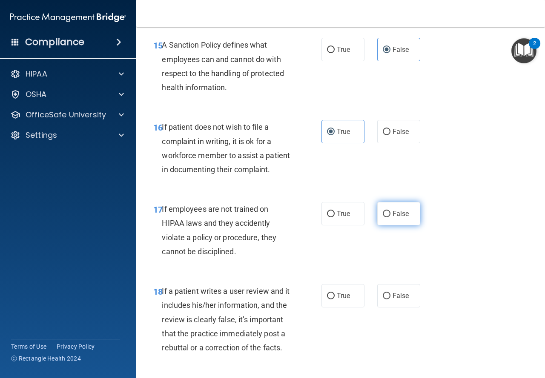
click at [400, 218] on span "False" at bounding box center [401, 214] width 17 height 8
click at [390, 218] on input "False" at bounding box center [387, 214] width 8 height 6
radio input "true"
click at [390, 308] on label "False" at bounding box center [398, 295] width 43 height 23
click at [390, 300] on input "False" at bounding box center [387, 296] width 8 height 6
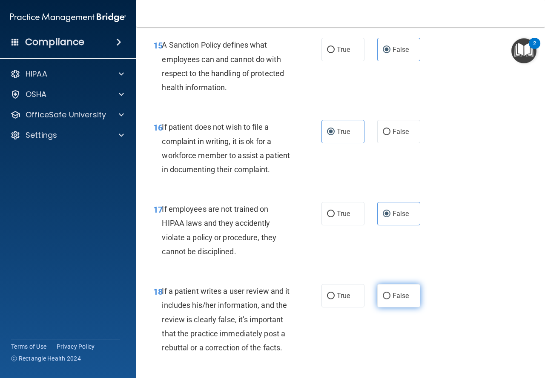
radio input "true"
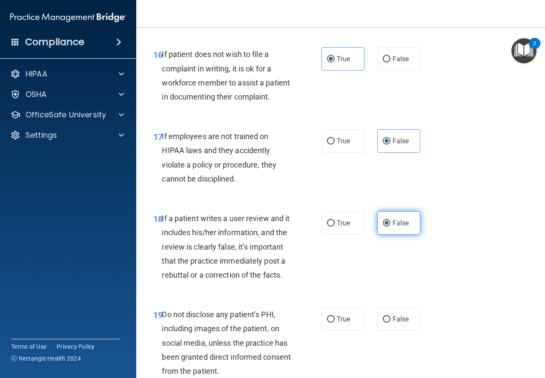
scroll to position [1618, 0]
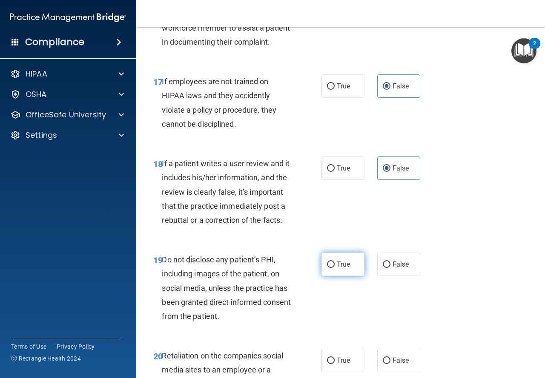
click at [345, 276] on label "True" at bounding box center [342, 264] width 43 height 23
click at [335, 268] on input "True" at bounding box center [331, 265] width 8 height 6
radio input "true"
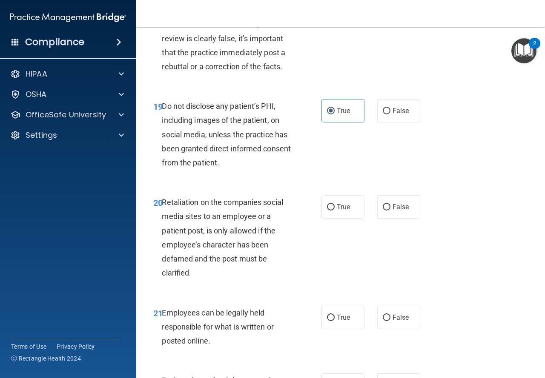
scroll to position [1873, 0]
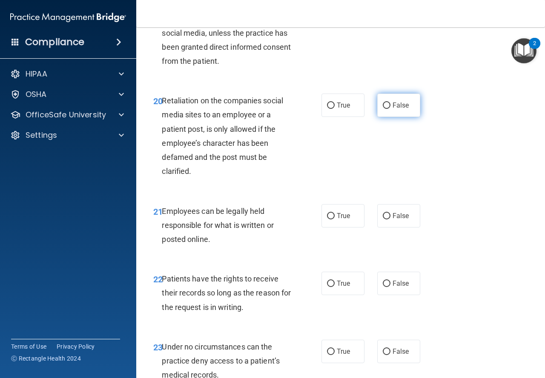
click at [397, 109] on span "False" at bounding box center [401, 105] width 17 height 8
click at [390, 109] on input "False" at bounding box center [387, 106] width 8 height 6
radio input "true"
click at [338, 220] on span "True" at bounding box center [343, 216] width 13 height 8
click at [335, 220] on input "True" at bounding box center [331, 216] width 8 height 6
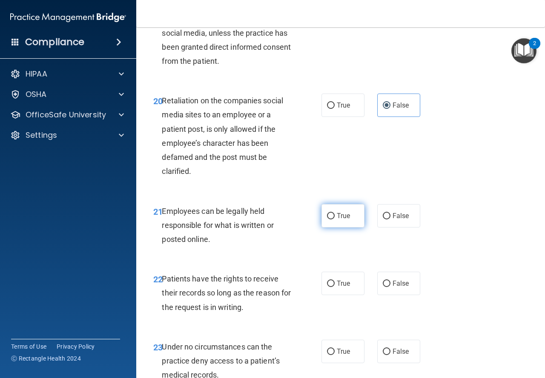
radio input "true"
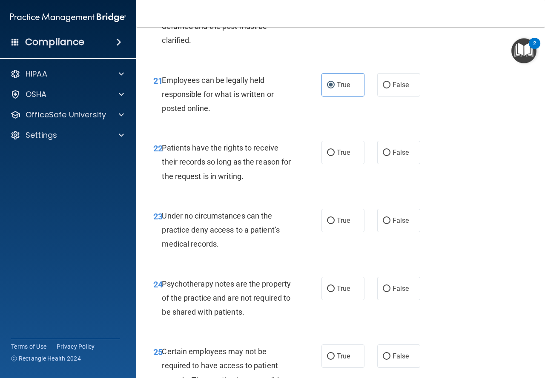
scroll to position [2043, 0]
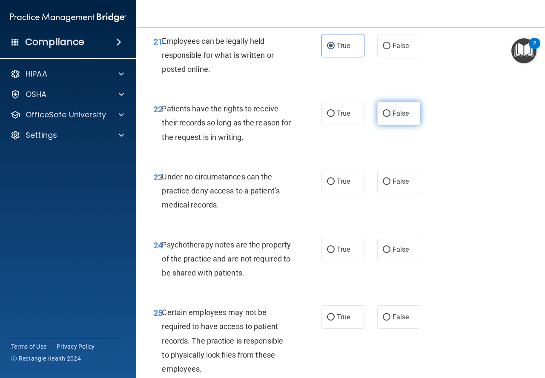
click at [411, 125] on label "False" at bounding box center [398, 113] width 43 height 23
click at [390, 117] on input "False" at bounding box center [387, 114] width 8 height 6
radio input "true"
click at [398, 186] on span "False" at bounding box center [401, 182] width 17 height 8
click at [390, 185] on input "False" at bounding box center [387, 182] width 8 height 6
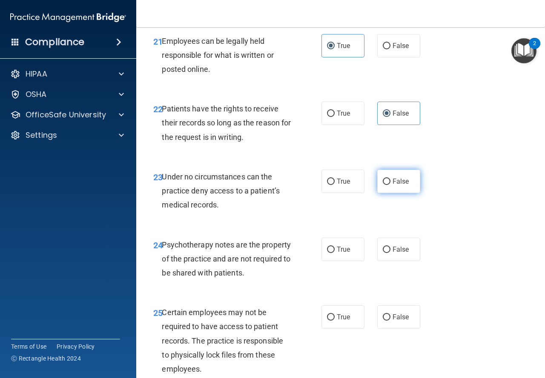
radio input "true"
click at [347, 254] on span "True" at bounding box center [343, 250] width 13 height 8
click at [335, 253] on input "True" at bounding box center [331, 250] width 8 height 6
radio input "true"
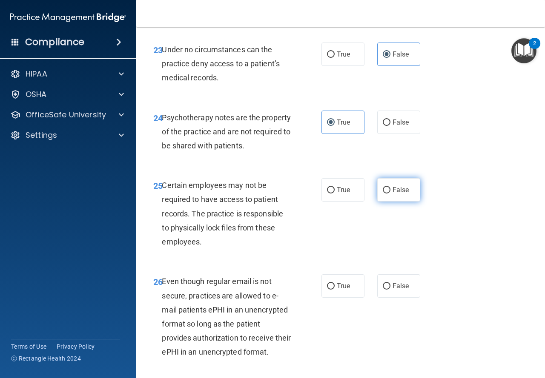
scroll to position [2171, 0]
click at [323, 201] on label "True" at bounding box center [342, 189] width 43 height 23
click at [327, 193] on input "True" at bounding box center [331, 190] width 8 height 6
radio input "true"
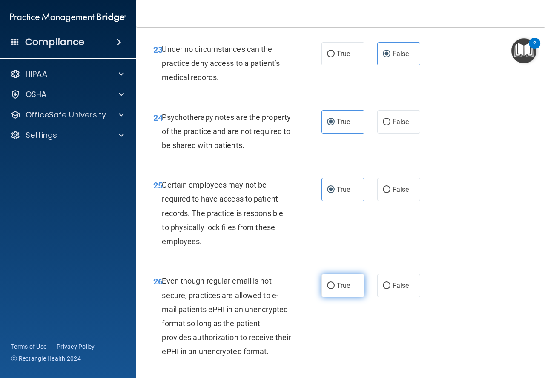
click at [345, 298] on label "True" at bounding box center [342, 285] width 43 height 23
click at [335, 289] on input "True" at bounding box center [331, 286] width 8 height 6
radio input "true"
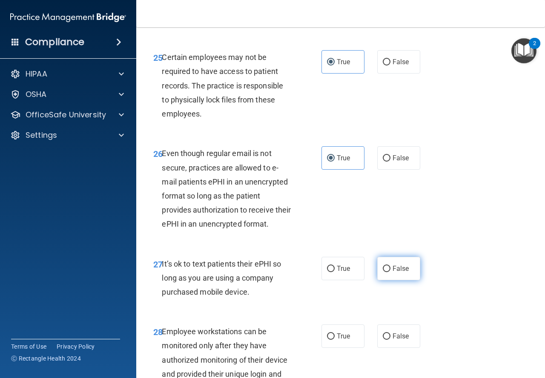
click at [404, 281] on label "False" at bounding box center [398, 268] width 43 height 23
click at [390, 272] on input "False" at bounding box center [387, 269] width 8 height 6
radio input "true"
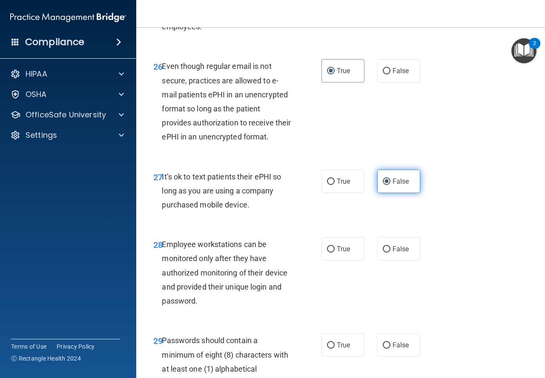
scroll to position [2427, 0]
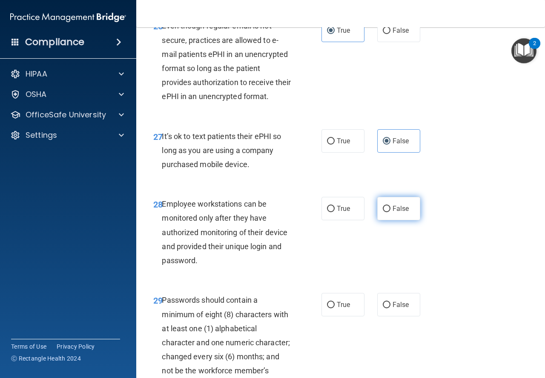
click at [399, 221] on label "False" at bounding box center [398, 208] width 43 height 23
click at [390, 212] on input "False" at bounding box center [387, 209] width 8 height 6
radio input "true"
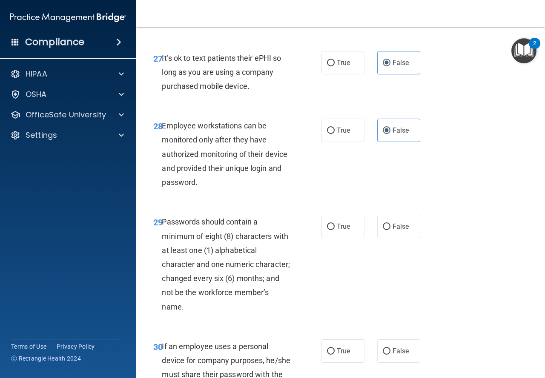
scroll to position [2512, 0]
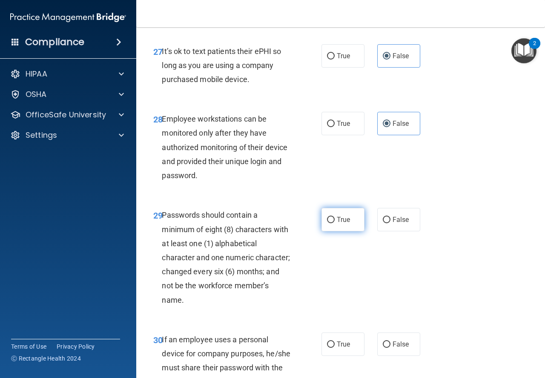
click at [353, 232] on label "True" at bounding box center [342, 219] width 43 height 23
click at [335, 223] on input "True" at bounding box center [331, 220] width 8 height 6
radio input "true"
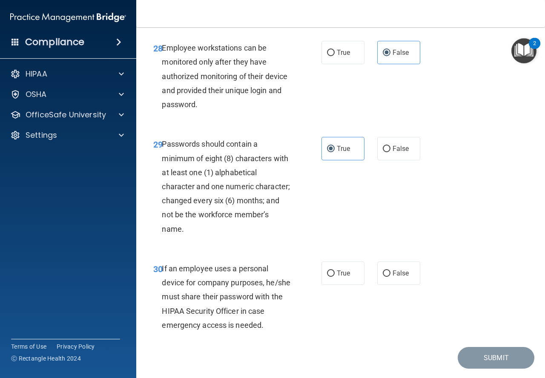
scroll to position [2664, 0]
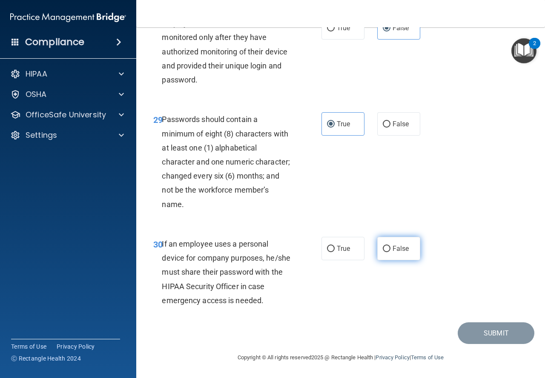
click at [400, 247] on span "False" at bounding box center [401, 249] width 17 height 8
click at [390, 247] on input "False" at bounding box center [387, 249] width 8 height 6
radio input "true"
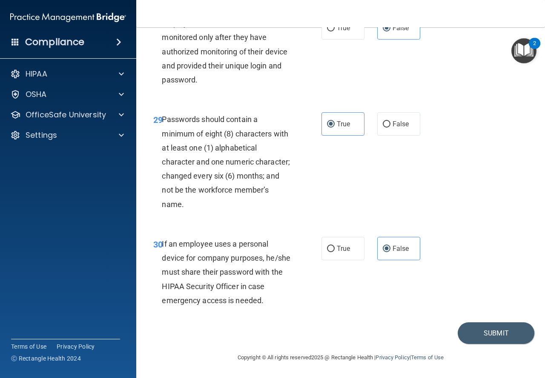
click at [493, 322] on div "30 If an employee uses a personal device for company purposes, he/she must shar…" at bounding box center [340, 274] width 387 height 96
click at [497, 334] on button "Submit" at bounding box center [496, 334] width 77 height 22
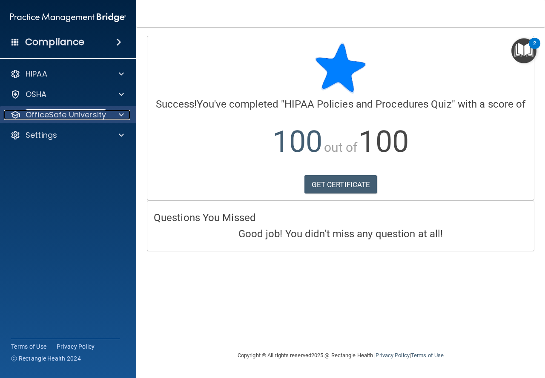
click at [109, 112] on div "OfficeSafe University" at bounding box center [57, 115] width 106 height 10
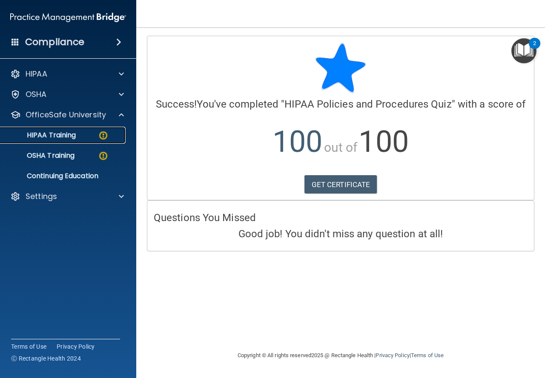
click at [73, 133] on p "HIPAA Training" at bounding box center [41, 135] width 70 height 9
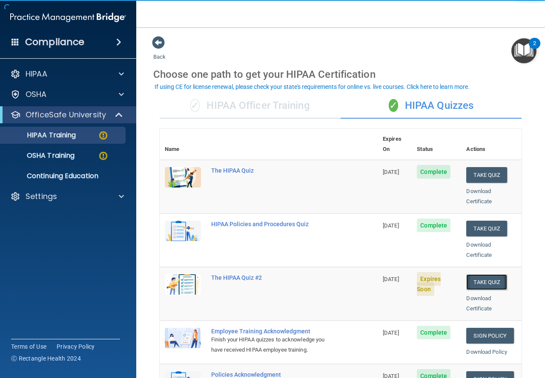
click at [488, 275] on button "Take Quiz" at bounding box center [486, 283] width 41 height 16
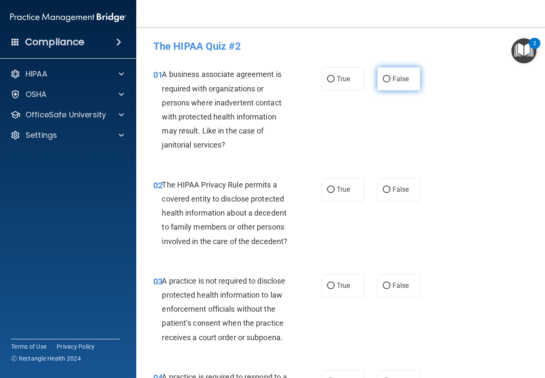
drag, startPoint x: 387, startPoint y: 87, endPoint x: 361, endPoint y: 207, distance: 122.7
click at [387, 87] on label "False" at bounding box center [398, 78] width 43 height 23
click at [387, 83] on input "False" at bounding box center [387, 79] width 8 height 6
radio input "true"
click at [352, 185] on label "True" at bounding box center [342, 189] width 43 height 23
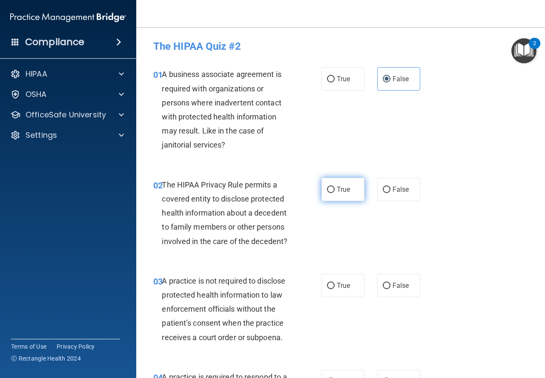
click at [335, 187] on input "True" at bounding box center [331, 190] width 8 height 6
radio input "true"
click at [397, 282] on span "False" at bounding box center [401, 286] width 17 height 8
click at [390, 283] on input "False" at bounding box center [387, 286] width 8 height 6
radio input "true"
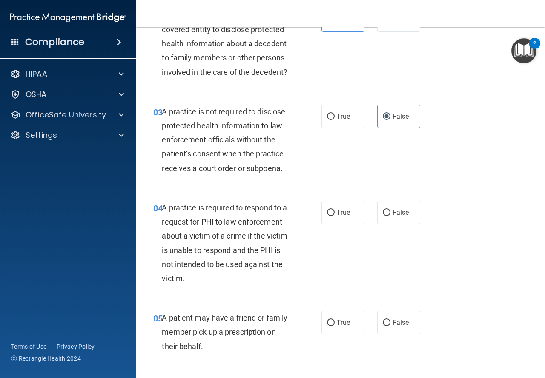
scroll to position [170, 0]
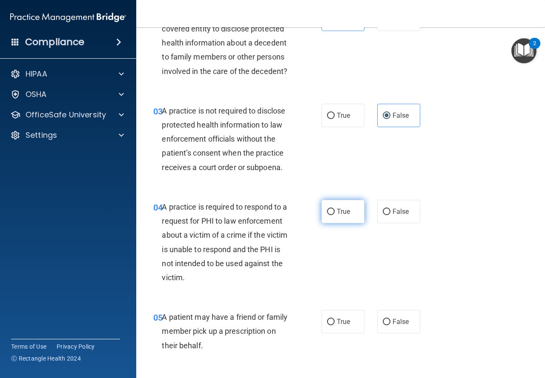
click at [338, 208] on span "True" at bounding box center [343, 212] width 13 height 8
click at [335, 209] on input "True" at bounding box center [331, 212] width 8 height 6
radio input "true"
click at [346, 322] on span "True" at bounding box center [343, 322] width 13 height 8
click at [335, 322] on input "True" at bounding box center [331, 322] width 8 height 6
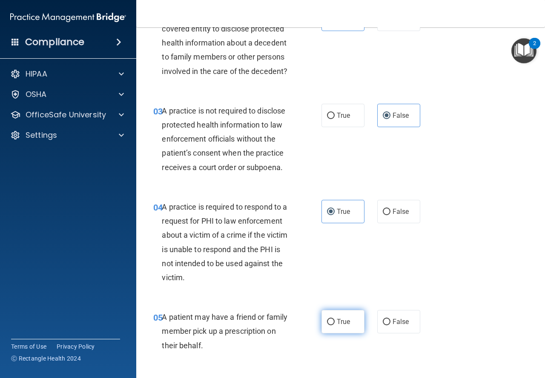
radio input "true"
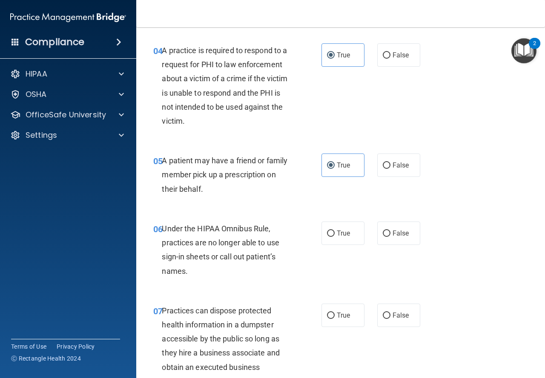
scroll to position [341, 0]
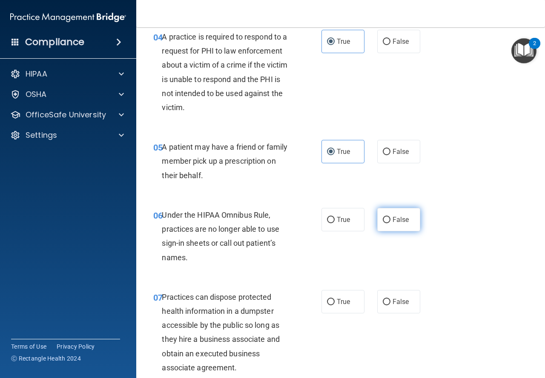
click at [390, 213] on label "False" at bounding box center [398, 219] width 43 height 23
click at [390, 217] on input "False" at bounding box center [387, 220] width 8 height 6
radio input "true"
click at [396, 306] on span "False" at bounding box center [401, 302] width 17 height 8
click at [390, 306] on input "False" at bounding box center [387, 302] width 8 height 6
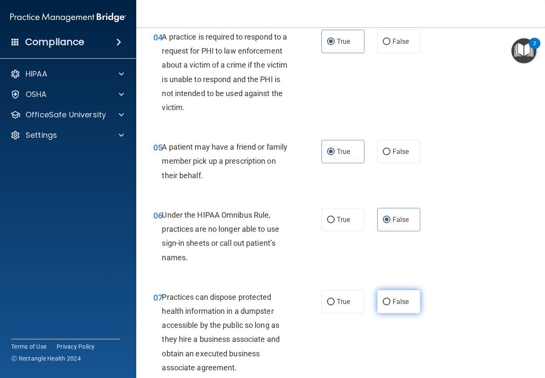
radio input "true"
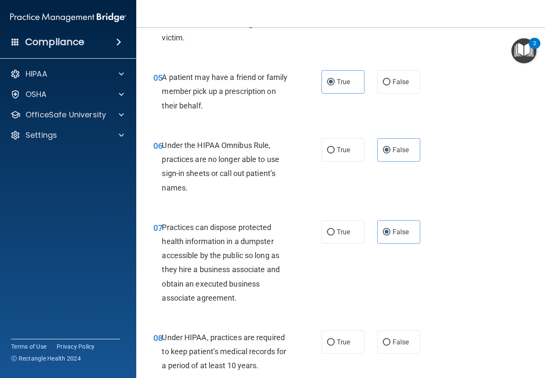
scroll to position [426, 0]
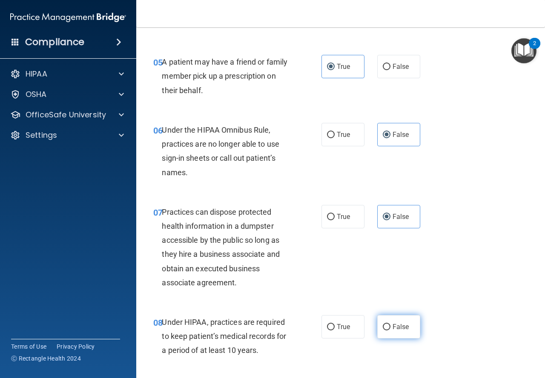
click at [407, 323] on label "False" at bounding box center [398, 326] width 43 height 23
click at [390, 324] on input "False" at bounding box center [387, 327] width 8 height 6
radio input "true"
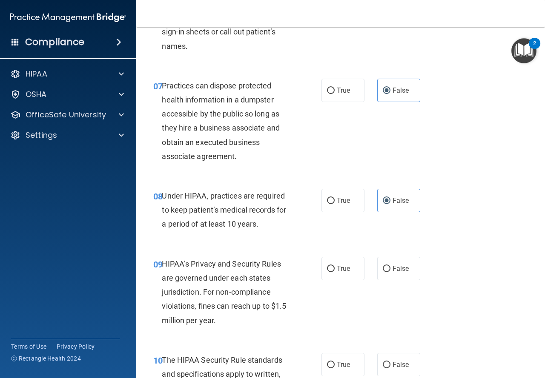
scroll to position [553, 0]
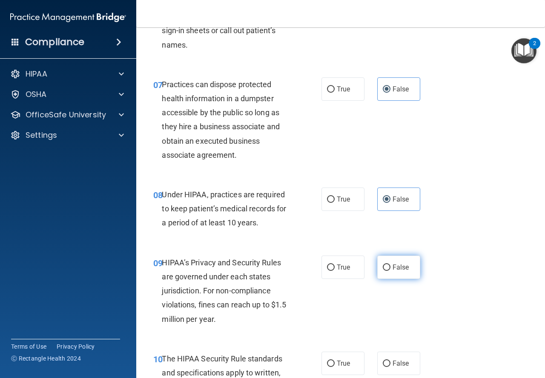
click at [406, 268] on label "False" at bounding box center [398, 267] width 43 height 23
click at [390, 268] on input "False" at bounding box center [387, 268] width 8 height 6
radio input "true"
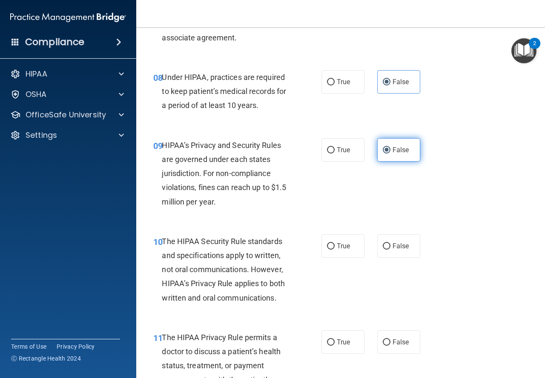
scroll to position [681, 0]
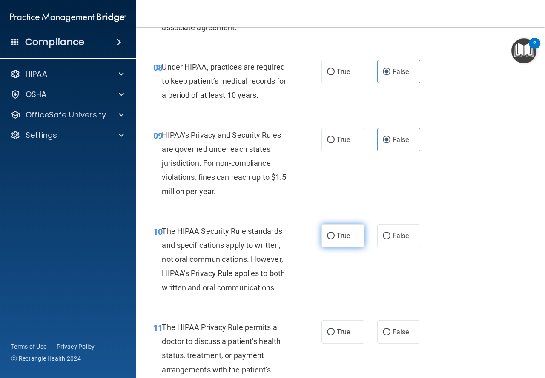
click at [342, 237] on span "True" at bounding box center [343, 236] width 13 height 8
click at [335, 237] on input "True" at bounding box center [331, 236] width 8 height 6
radio input "true"
click at [337, 331] on span "True" at bounding box center [343, 332] width 13 height 8
click at [335, 331] on input "True" at bounding box center [331, 333] width 8 height 6
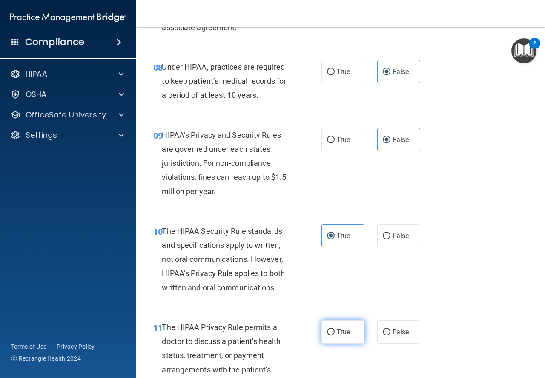
radio input "true"
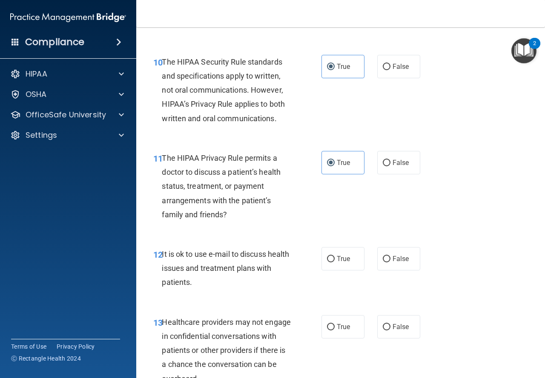
scroll to position [851, 0]
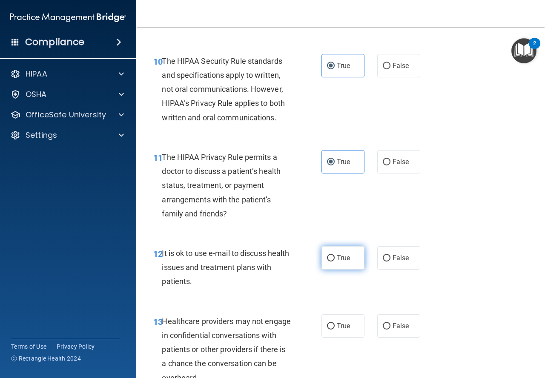
click at [340, 259] on span "True" at bounding box center [343, 258] width 13 height 8
click at [335, 259] on input "True" at bounding box center [331, 258] width 8 height 6
radio input "true"
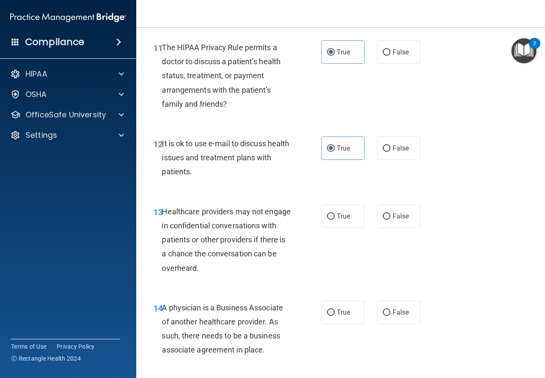
scroll to position [979, 0]
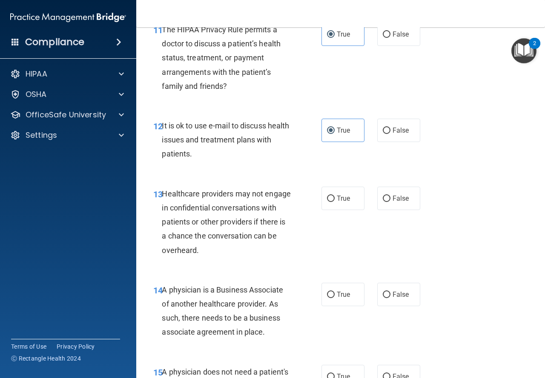
click at [402, 186] on div "13 Healthcare providers may not engage in confidential conversations with patie…" at bounding box center [340, 224] width 387 height 96
click at [401, 195] on span "False" at bounding box center [401, 199] width 17 height 8
click at [390, 196] on input "False" at bounding box center [387, 199] width 8 height 6
radio input "true"
click at [396, 290] on label "False" at bounding box center [398, 294] width 43 height 23
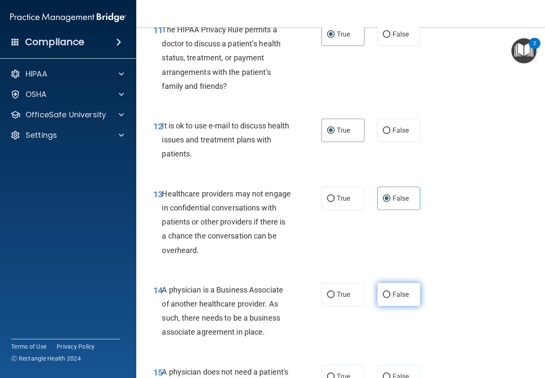
click at [390, 292] on input "False" at bounding box center [387, 295] width 8 height 6
radio input "true"
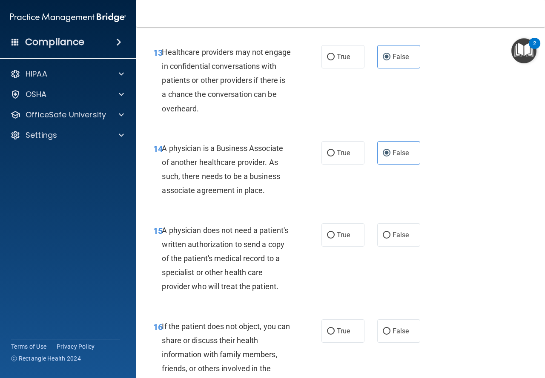
scroll to position [1192, 0]
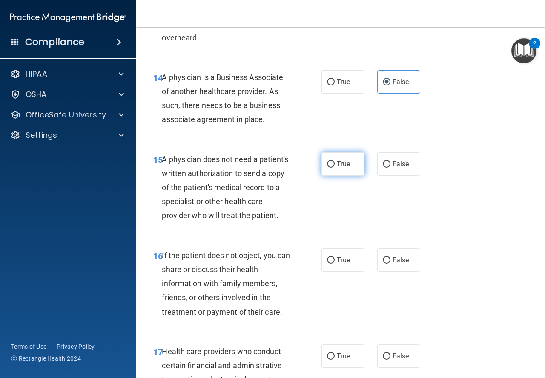
click at [350, 168] on label "True" at bounding box center [342, 163] width 43 height 23
click at [335, 168] on input "True" at bounding box center [331, 164] width 8 height 6
radio input "true"
click at [341, 272] on label "True" at bounding box center [342, 260] width 43 height 23
click at [335, 264] on input "True" at bounding box center [331, 261] width 8 height 6
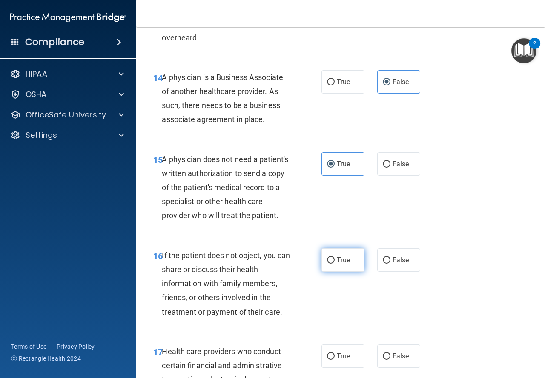
radio input "true"
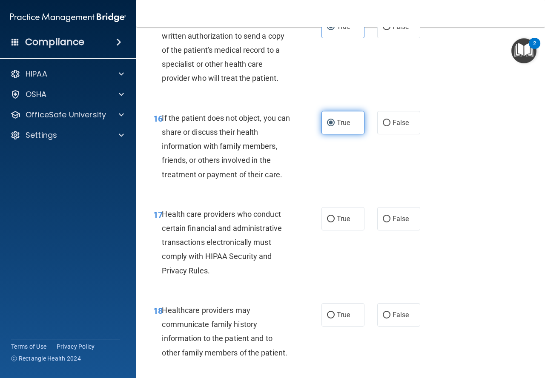
scroll to position [1362, 0]
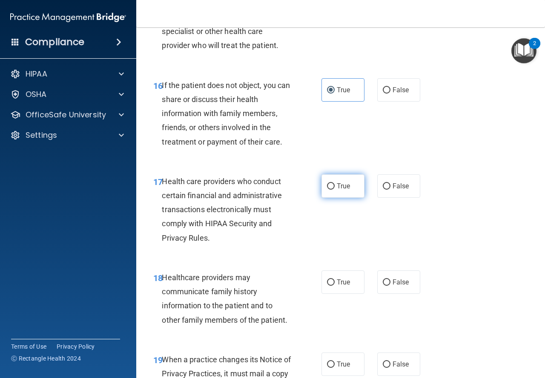
click at [342, 198] on label "True" at bounding box center [342, 186] width 43 height 23
click at [335, 190] on input "True" at bounding box center [331, 186] width 8 height 6
radio input "true"
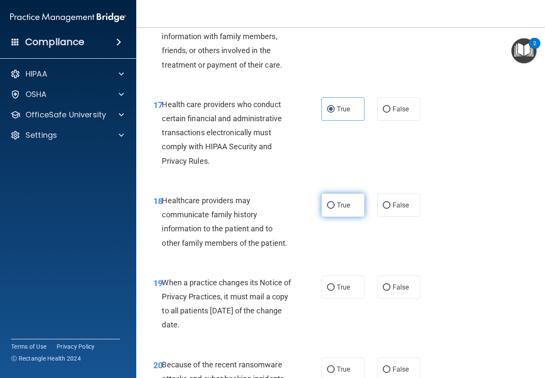
scroll to position [1447, 0]
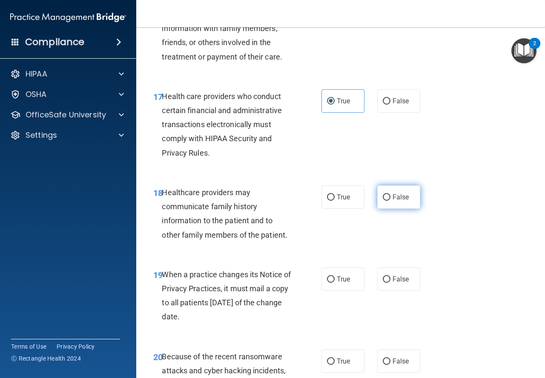
click at [377, 209] on label "False" at bounding box center [398, 197] width 43 height 23
click at [383, 201] on input "False" at bounding box center [387, 198] width 8 height 6
radio input "true"
click at [387, 288] on label "False" at bounding box center [398, 279] width 43 height 23
click at [387, 283] on input "False" at bounding box center [387, 280] width 8 height 6
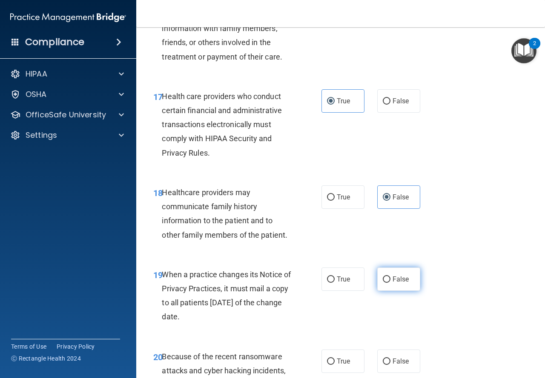
radio input "true"
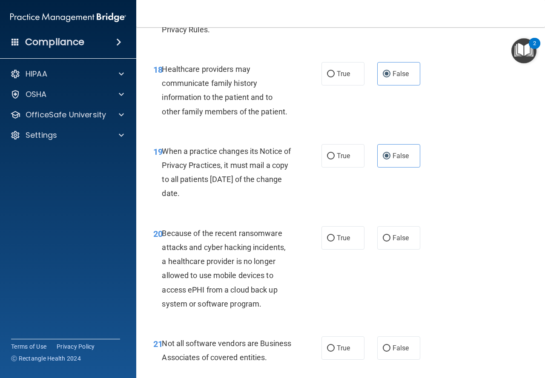
scroll to position [1575, 0]
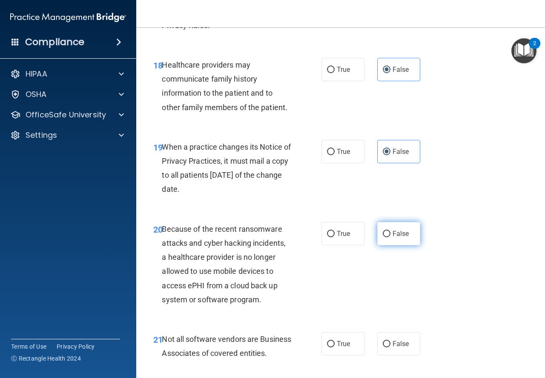
click at [404, 238] on span "False" at bounding box center [401, 234] width 17 height 8
click at [390, 238] on input "False" at bounding box center [387, 234] width 8 height 6
radio input "true"
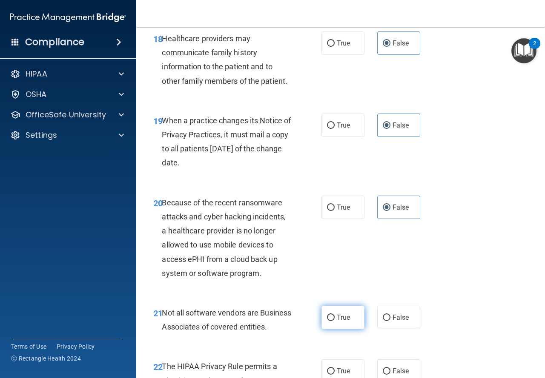
scroll to position [1660, 0]
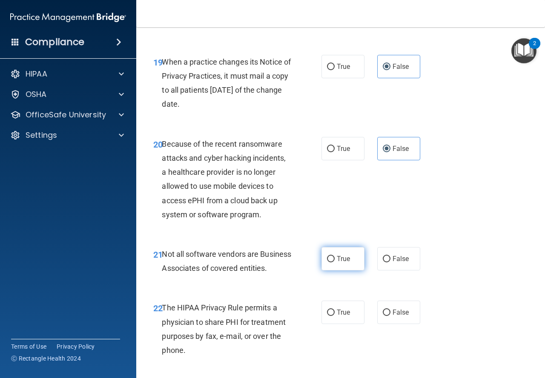
click at [347, 264] on label "True" at bounding box center [342, 258] width 43 height 23
click at [335, 263] on input "True" at bounding box center [331, 259] width 8 height 6
radio input "true"
click at [347, 324] on label "True" at bounding box center [342, 312] width 43 height 23
click at [335, 316] on input "True" at bounding box center [331, 313] width 8 height 6
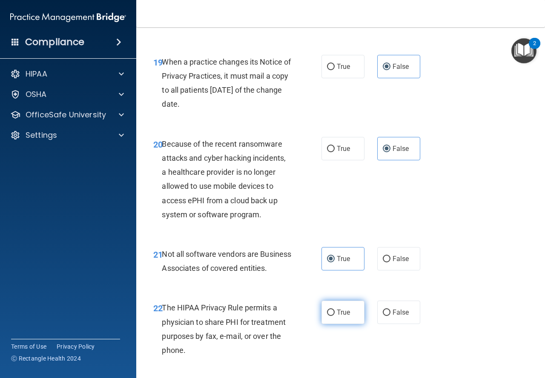
radio input "true"
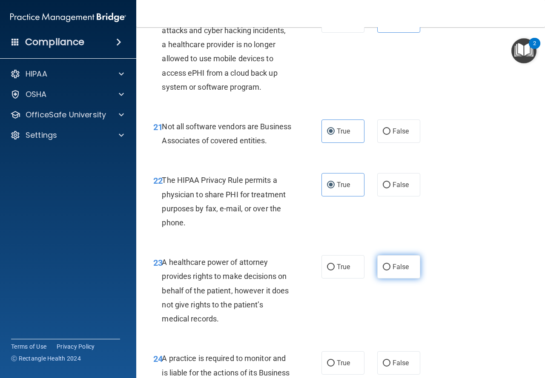
click at [393, 271] on span "False" at bounding box center [401, 267] width 17 height 8
click at [390, 271] on input "False" at bounding box center [387, 267] width 8 height 6
radio input "true"
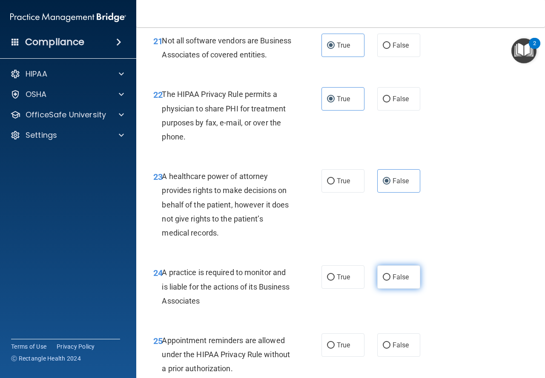
scroll to position [2001, 0]
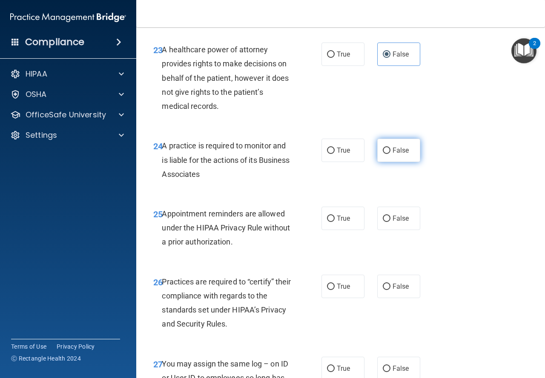
click at [407, 162] on label "False" at bounding box center [398, 150] width 43 height 23
click at [390, 154] on input "False" at bounding box center [387, 151] width 8 height 6
radio input "true"
click at [336, 230] on label "True" at bounding box center [342, 218] width 43 height 23
click at [335, 222] on input "True" at bounding box center [331, 219] width 8 height 6
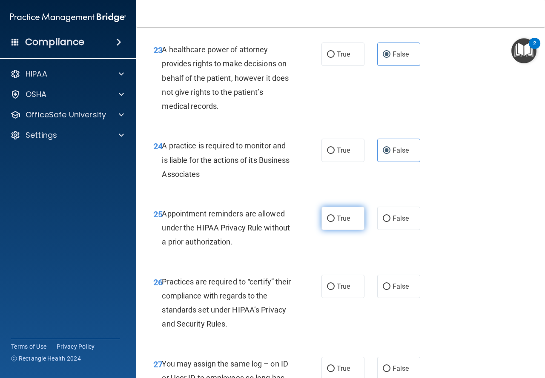
radio input "true"
click at [406, 295] on div "26 Practices are required to “certify” their compliance with regards to the sta…" at bounding box center [340, 305] width 387 height 82
click at [395, 291] on span "False" at bounding box center [401, 287] width 17 height 8
click at [390, 290] on input "False" at bounding box center [387, 287] width 8 height 6
radio input "true"
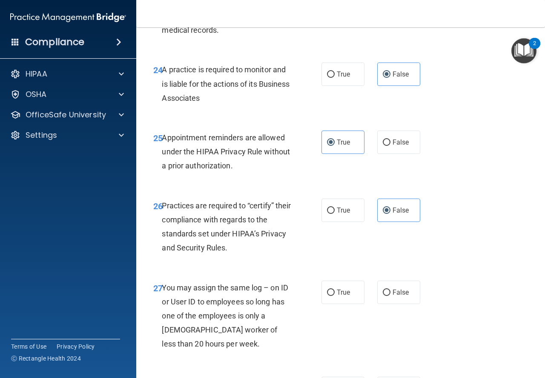
scroll to position [2171, 0]
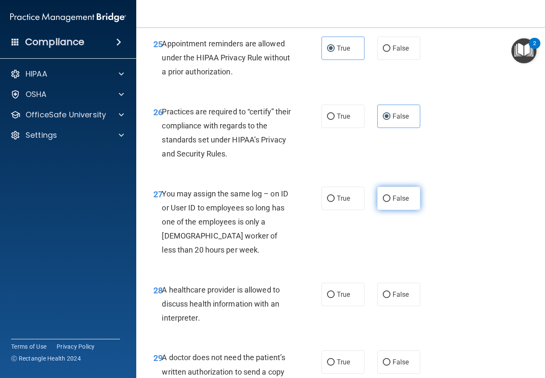
click at [402, 203] on span "False" at bounding box center [401, 199] width 17 height 8
click at [390, 202] on input "False" at bounding box center [387, 199] width 8 height 6
radio input "true"
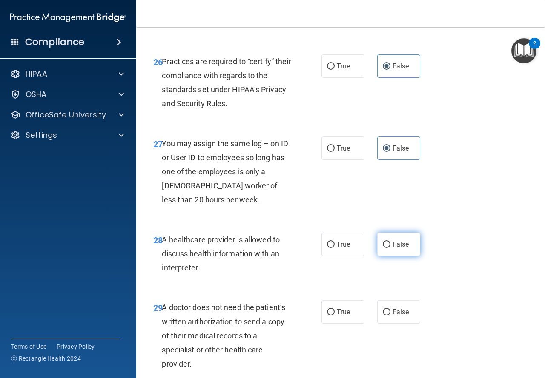
scroll to position [2299, 0]
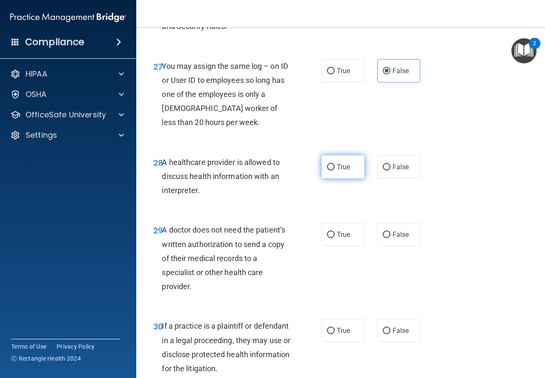
click at [340, 171] on span "True" at bounding box center [343, 167] width 13 height 8
click at [335, 171] on input "True" at bounding box center [331, 167] width 8 height 6
radio input "true"
click at [352, 246] on label "True" at bounding box center [342, 234] width 43 height 23
click at [335, 238] on input "True" at bounding box center [331, 235] width 8 height 6
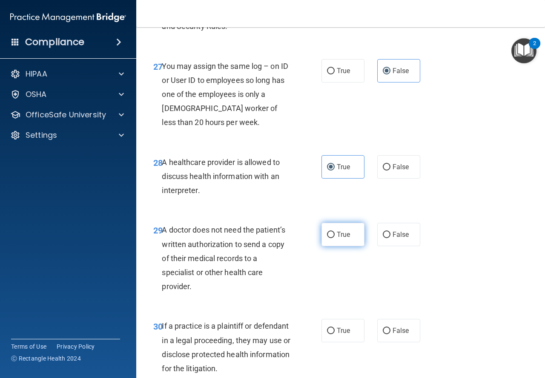
radio input "true"
click at [340, 335] on span "True" at bounding box center [343, 331] width 13 height 8
click at [335, 335] on input "True" at bounding box center [331, 331] width 8 height 6
radio input "true"
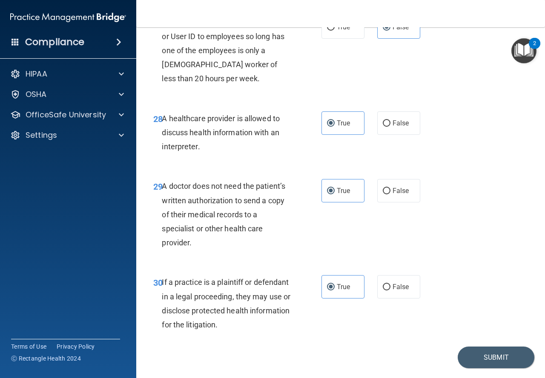
scroll to position [2395, 0]
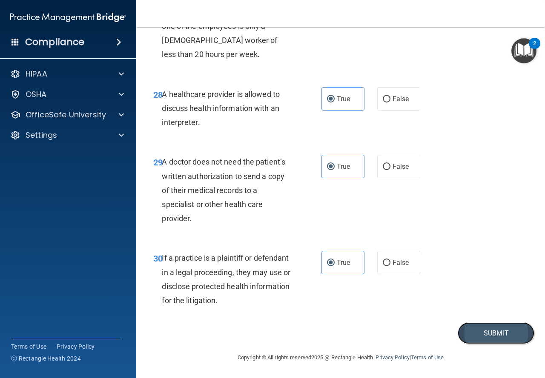
click at [499, 338] on button "Submit" at bounding box center [496, 334] width 77 height 22
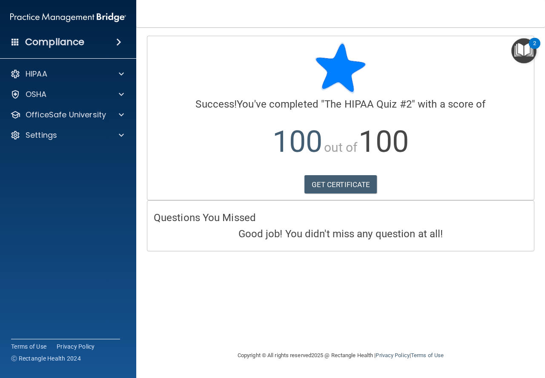
click at [533, 47] on div "2" at bounding box center [534, 48] width 3 height 11
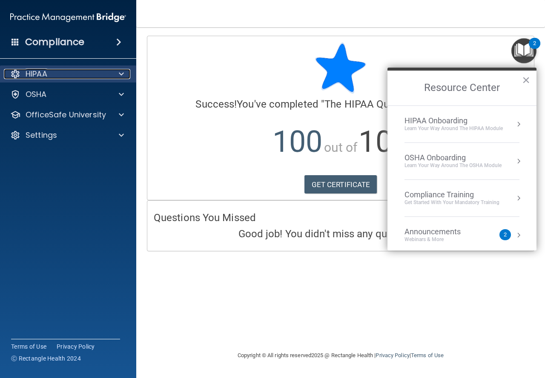
click at [121, 72] on span at bounding box center [121, 74] width 5 height 10
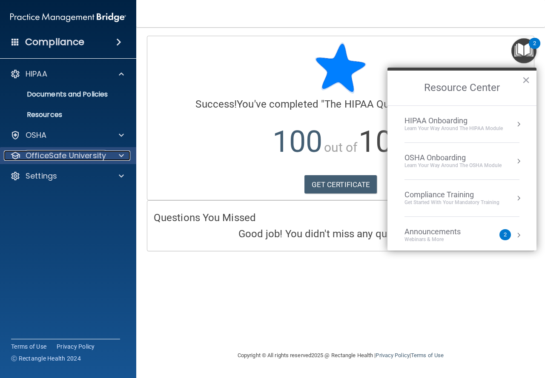
click at [103, 160] on p "OfficeSafe University" at bounding box center [66, 156] width 80 height 10
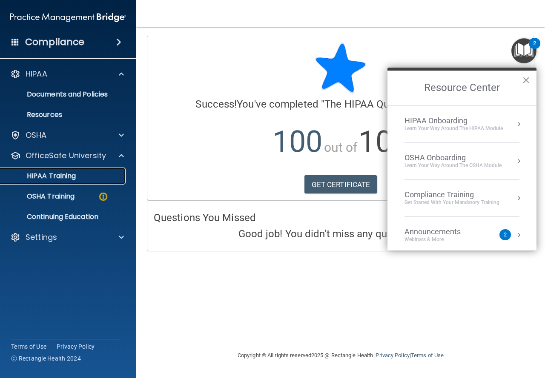
click at [68, 174] on p "HIPAA Training" at bounding box center [41, 176] width 70 height 9
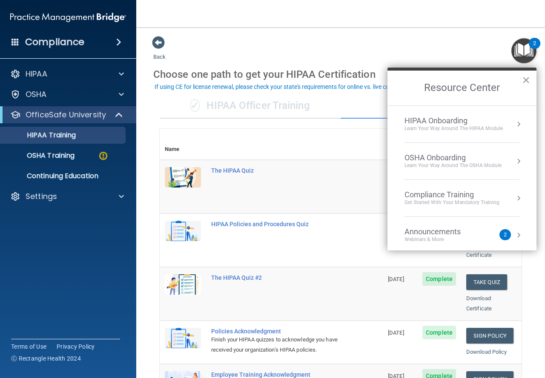
click at [524, 81] on button "×" at bounding box center [526, 80] width 8 height 14
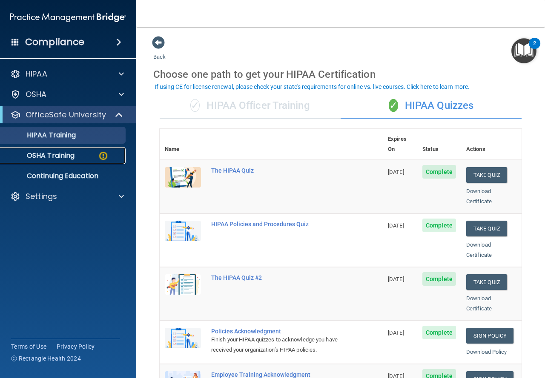
click at [97, 155] on div "OSHA Training" at bounding box center [64, 156] width 116 height 9
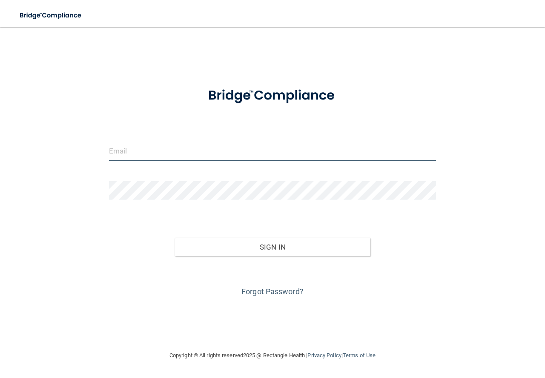
click at [145, 146] on input "email" at bounding box center [272, 151] width 327 height 19
type input "[EMAIL_ADDRESS][DOMAIN_NAME]"
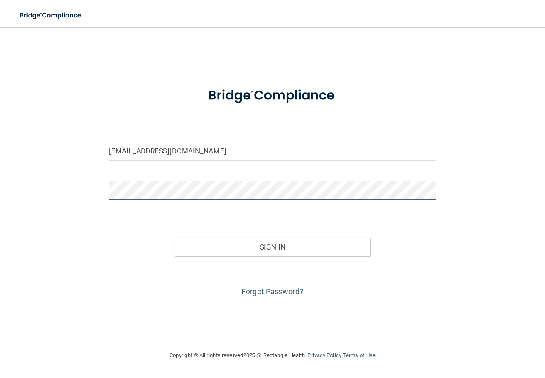
click at [175, 238] on button "Sign In" at bounding box center [273, 247] width 196 height 19
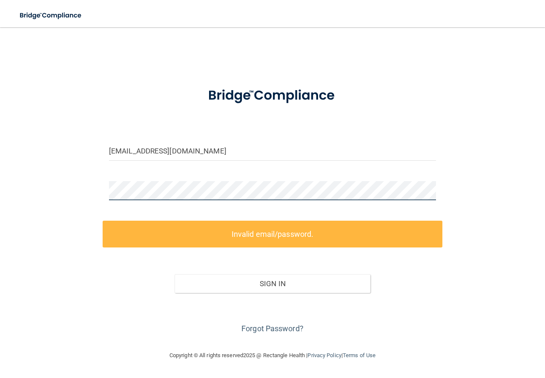
click at [0, 195] on main "[EMAIL_ADDRESS][DOMAIN_NAME] Invalid email/password. You don't have permission …" at bounding box center [272, 202] width 545 height 351
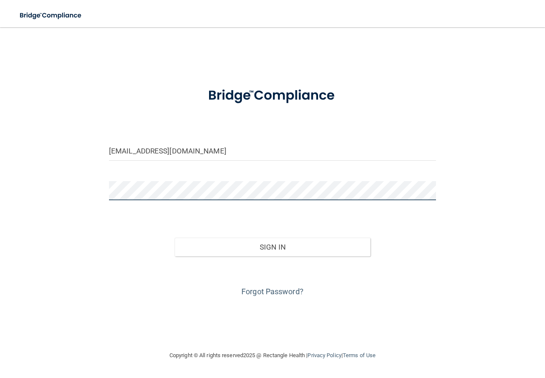
click at [175, 238] on button "Sign In" at bounding box center [273, 247] width 196 height 19
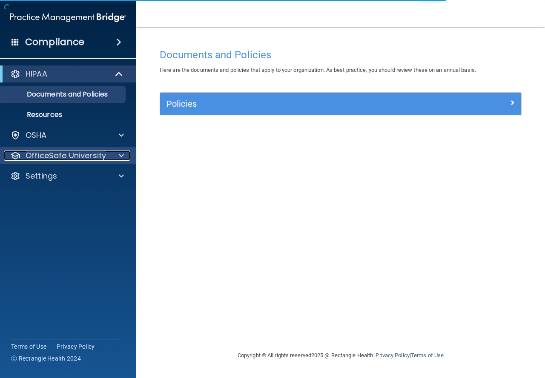
click at [94, 154] on p "OfficeSafe University" at bounding box center [66, 156] width 80 height 10
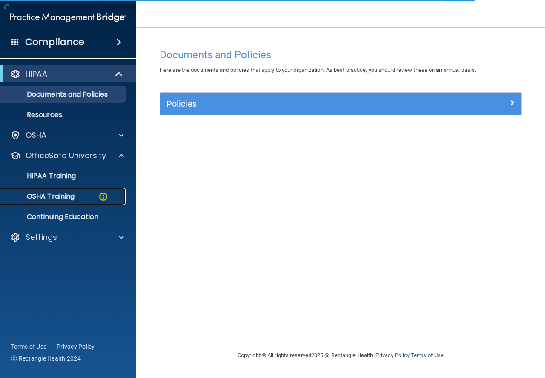
click at [82, 193] on div "OSHA Training" at bounding box center [64, 196] width 116 height 9
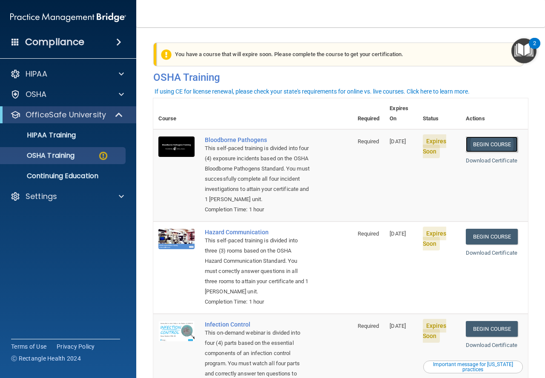
click at [490, 137] on link "Begin Course" at bounding box center [492, 145] width 52 height 16
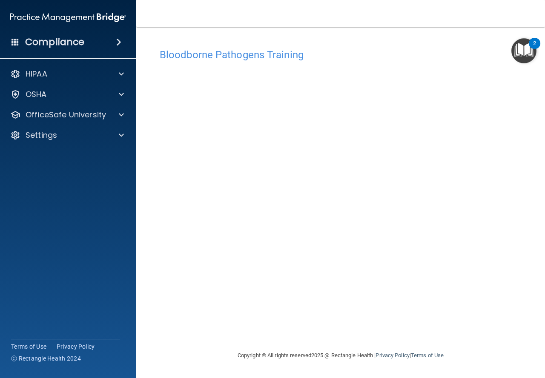
click at [530, 45] on div "2" at bounding box center [534, 43] width 11 height 11
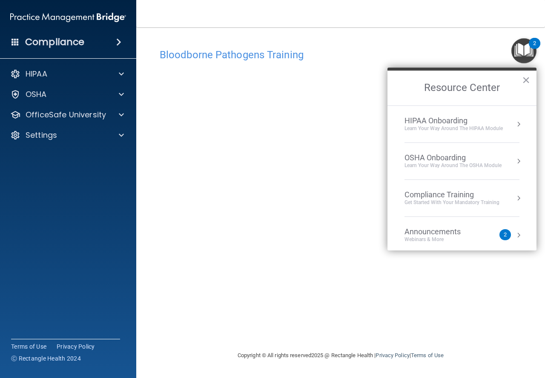
click at [425, 46] on div "Bloodborne Pathogens Training" at bounding box center [340, 54] width 375 height 21
click at [289, 344] on div "Copyright © All rights reserved 2025 @ Rectangle Health | Privacy Policy | Term…" at bounding box center [340, 355] width 311 height 27
click at [525, 86] on button "×" at bounding box center [526, 80] width 8 height 14
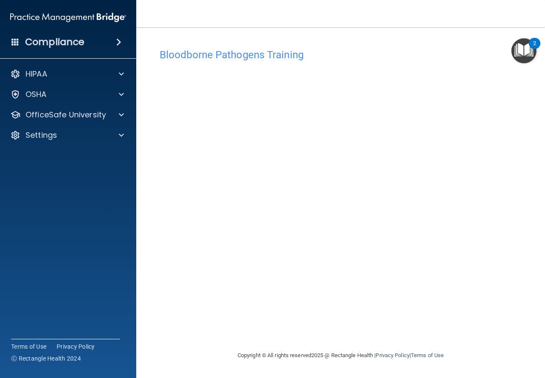
click at [524, 54] on img "Open Resource Center, 2 new notifications" at bounding box center [523, 50] width 25 height 25
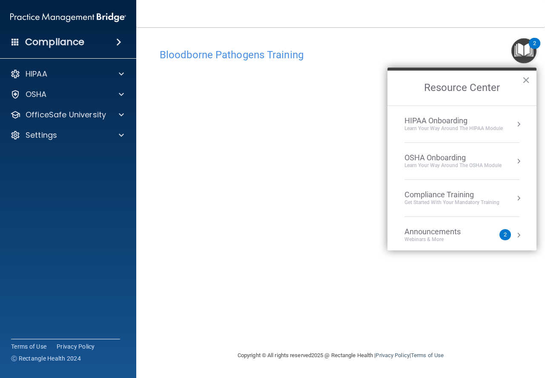
click at [508, 166] on div "OSHA Onboarding Learn your way around the OSHA module" at bounding box center [461, 161] width 115 height 16
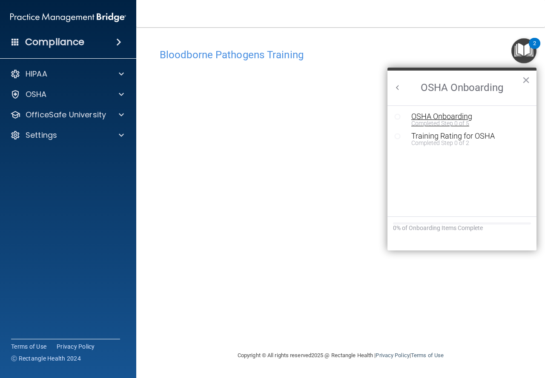
click at [464, 119] on div "OSHA Onboarding" at bounding box center [468, 117] width 114 height 8
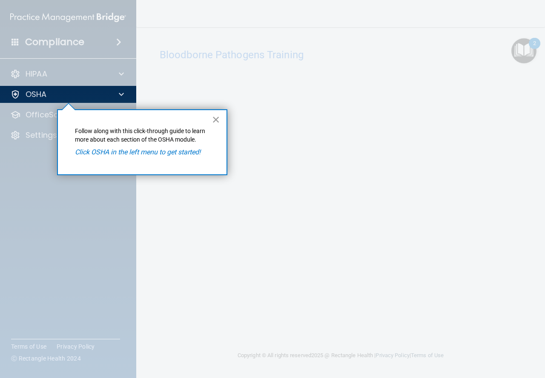
click at [212, 113] on button "×" at bounding box center [216, 120] width 8 height 14
